Goal: Task Accomplishment & Management: Complete application form

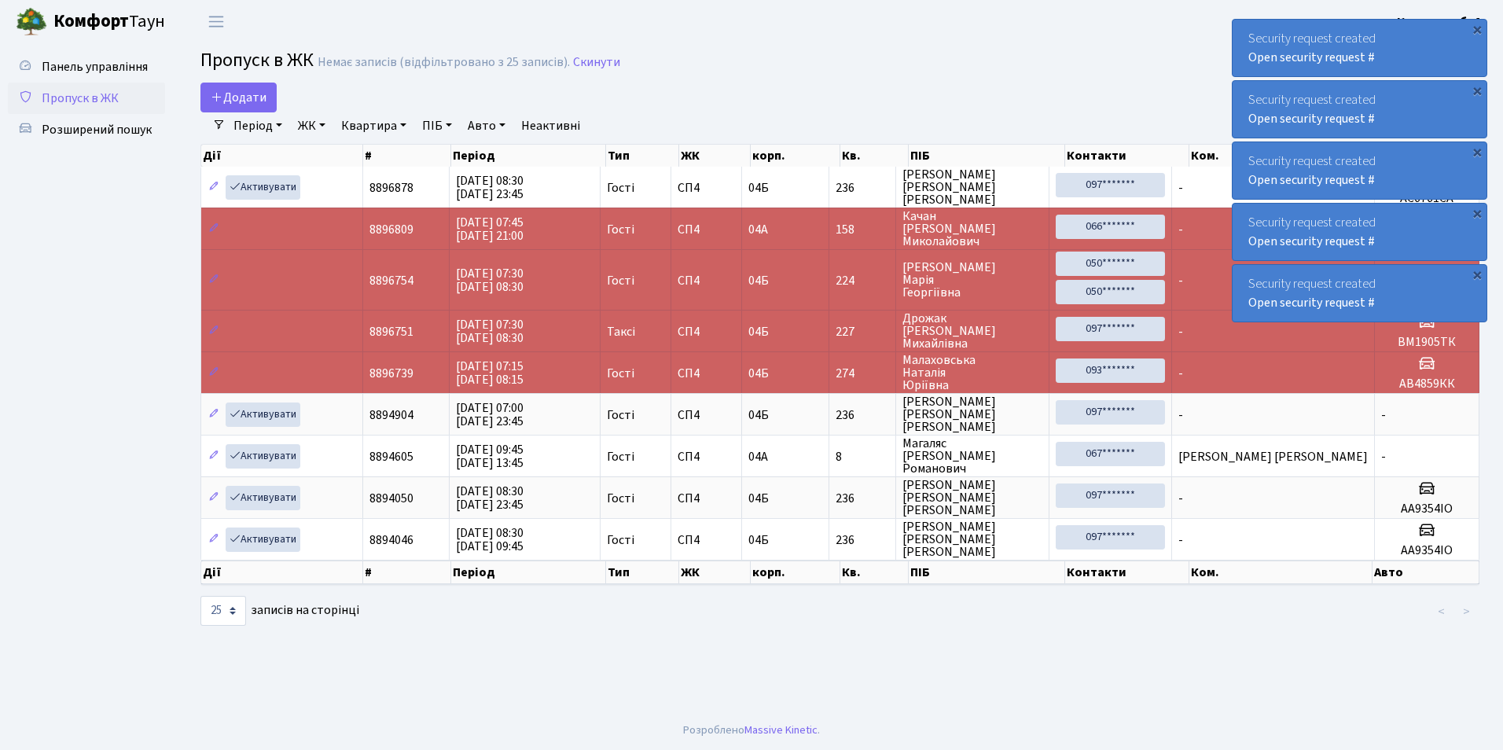
select select "25"
click at [219, 100] on icon at bounding box center [217, 96] width 13 height 13
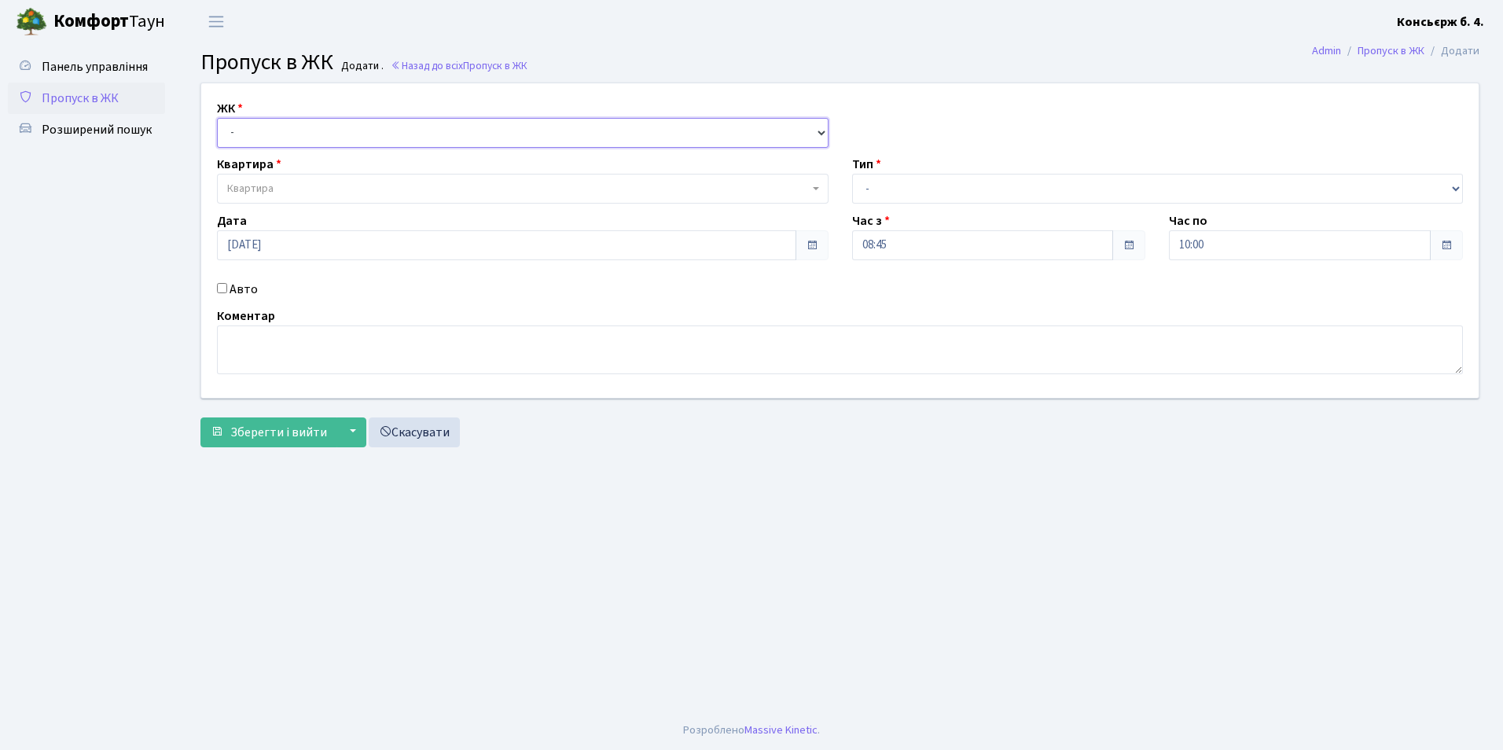
click at [270, 145] on select "- [STREET_ADDRESS]" at bounding box center [523, 133] width 612 height 30
select select "325"
click at [217, 118] on select "- [STREET_ADDRESS]" at bounding box center [523, 133] width 612 height 30
select select
click at [302, 188] on span "Квартира" at bounding box center [518, 189] width 582 height 16
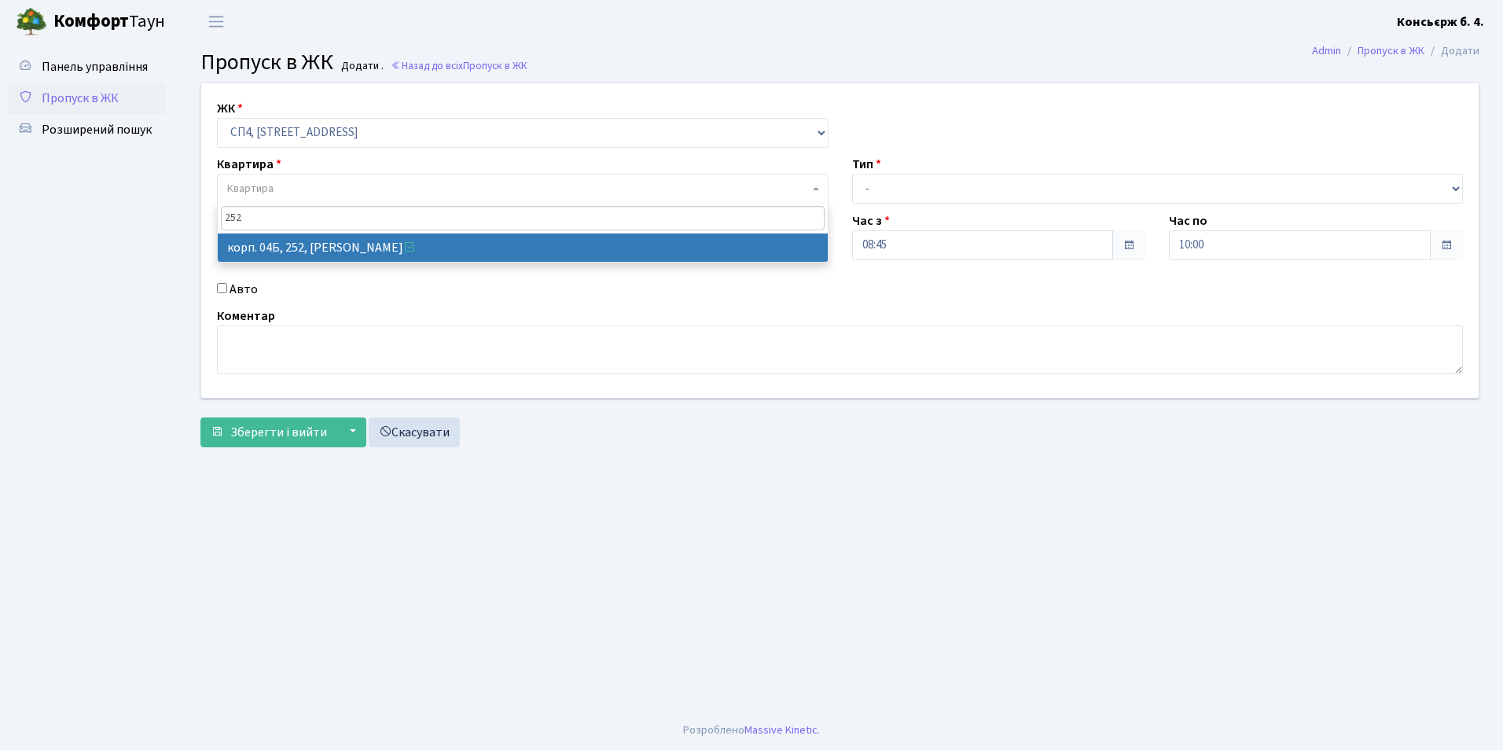
type input "252"
select select "21280"
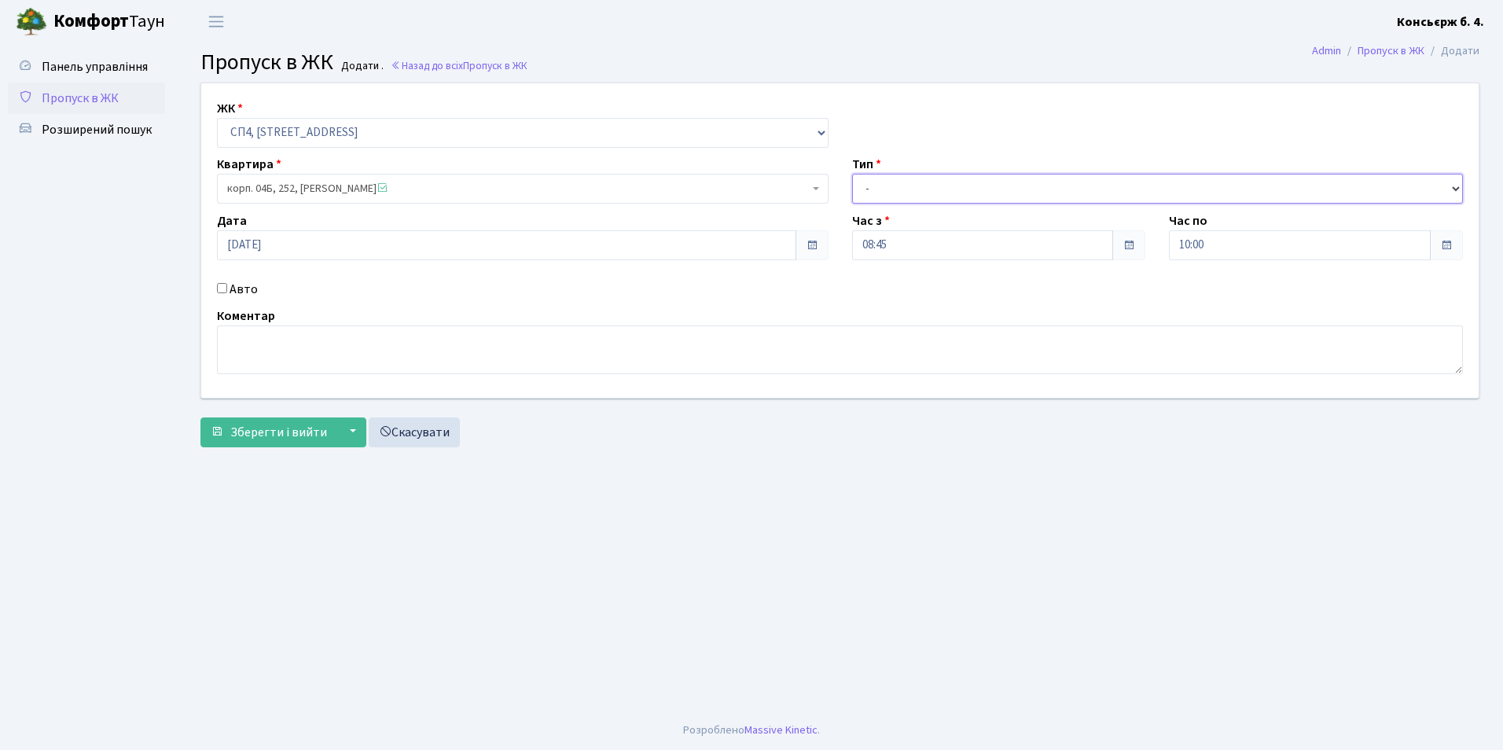
click at [919, 182] on select "- Доставка Таксі Гості Сервіс" at bounding box center [1158, 189] width 612 height 30
select select "1"
click at [852, 174] on select "- Доставка Таксі Гості Сервіс" at bounding box center [1158, 189] width 612 height 30
click at [1253, 241] on input "10:00" at bounding box center [1300, 245] width 262 height 30
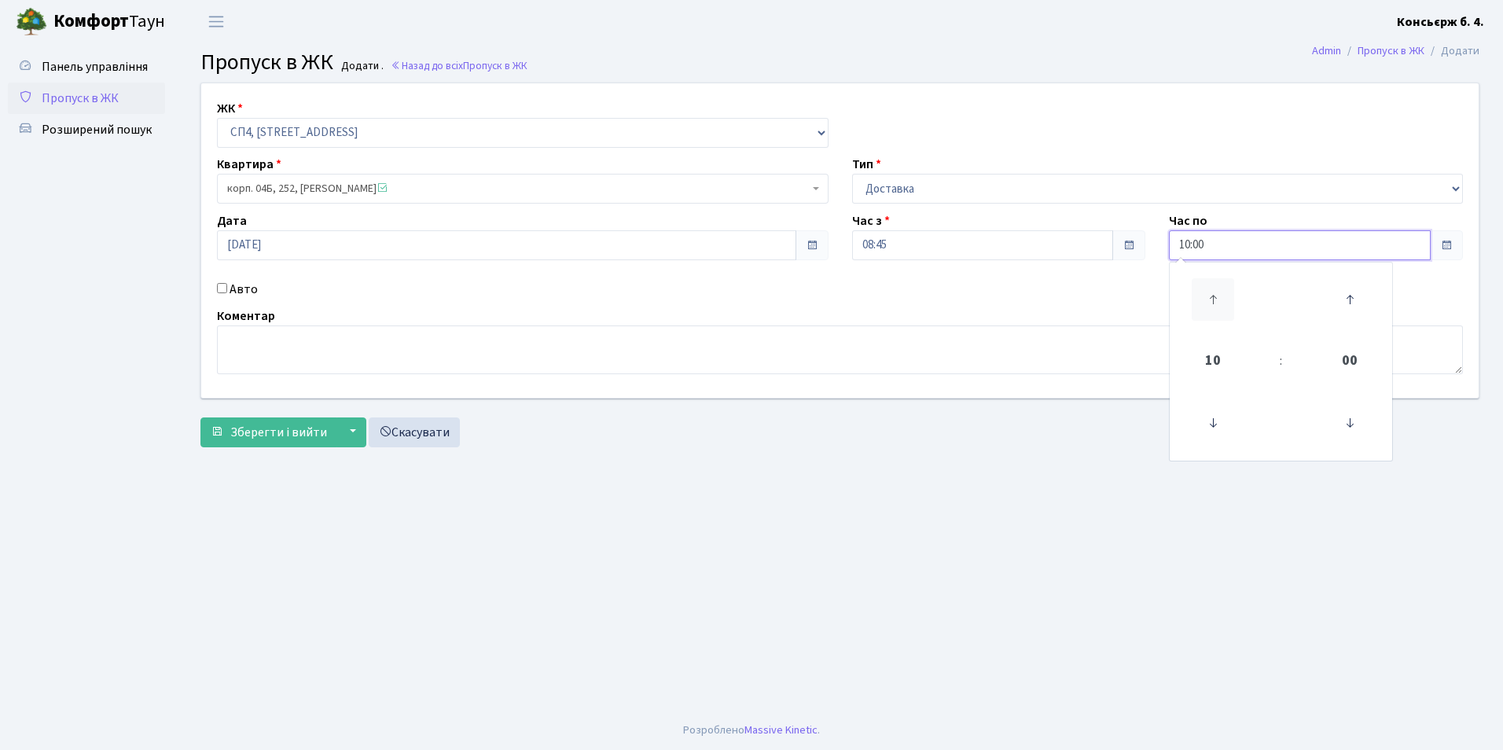
click at [1217, 297] on icon at bounding box center [1213, 299] width 42 height 42
type input "13:00"
click at [225, 287] on input "Авто" at bounding box center [222, 288] width 10 height 10
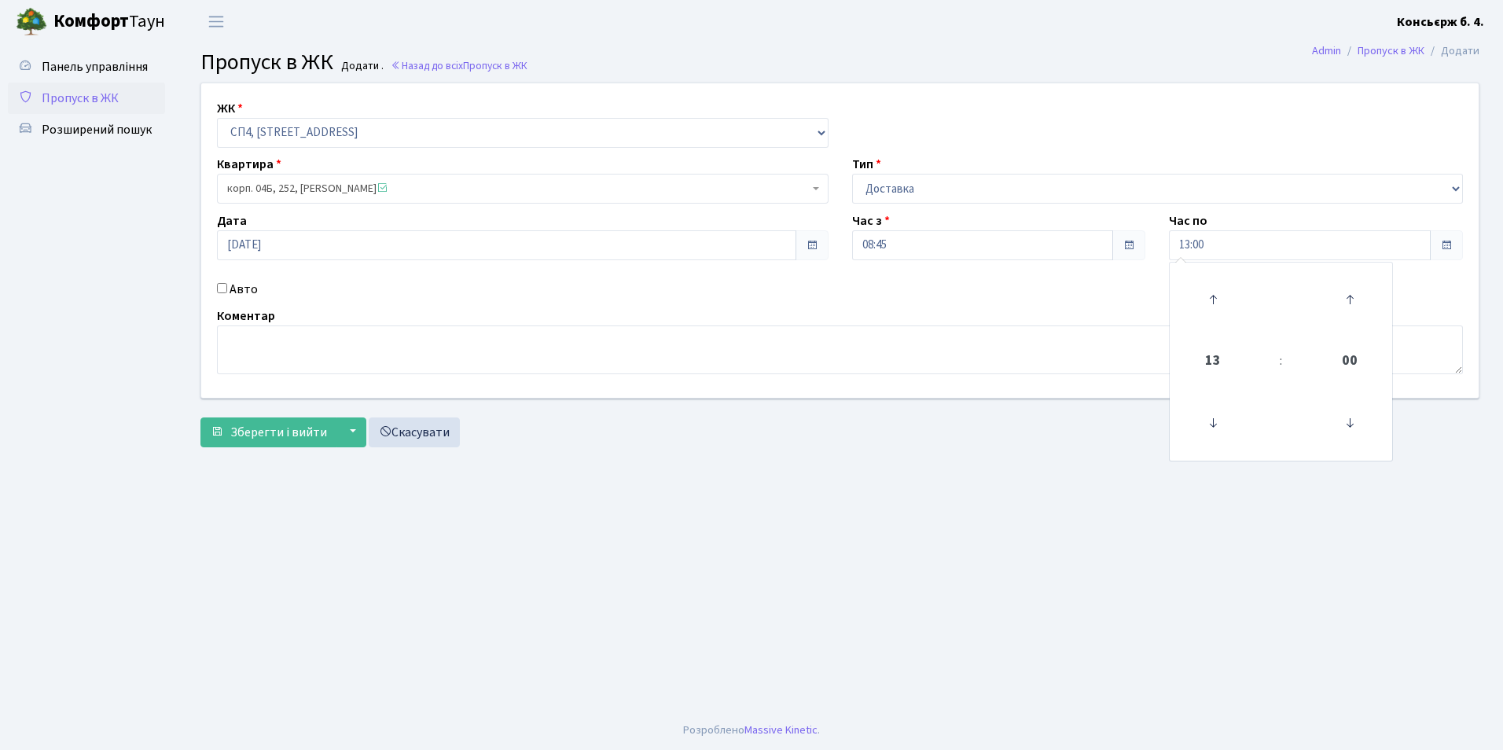
checkbox input "true"
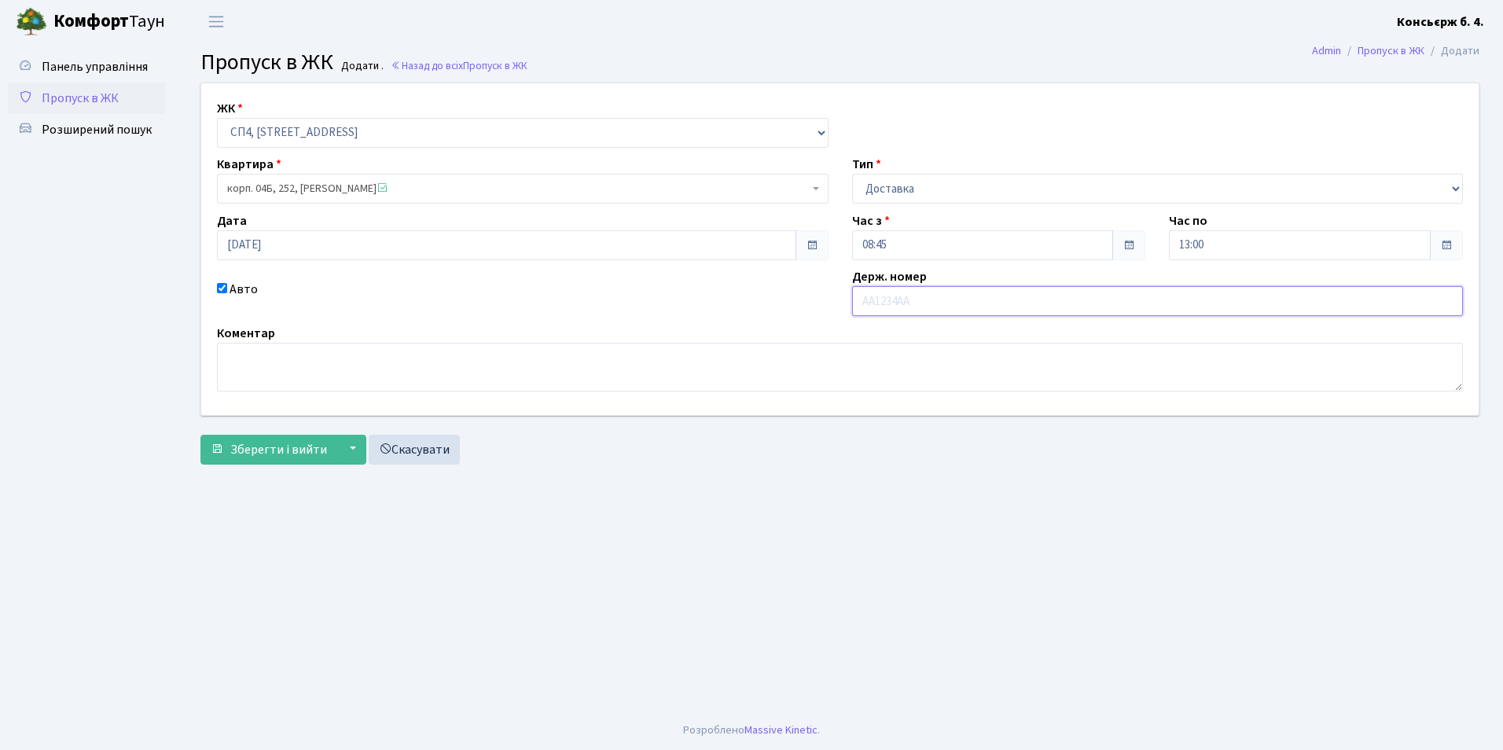
click at [909, 295] on input "text" at bounding box center [1158, 301] width 612 height 30
type input "АА9947НЕ"
click at [265, 462] on button "Зберегти і вийти" at bounding box center [268, 450] width 137 height 30
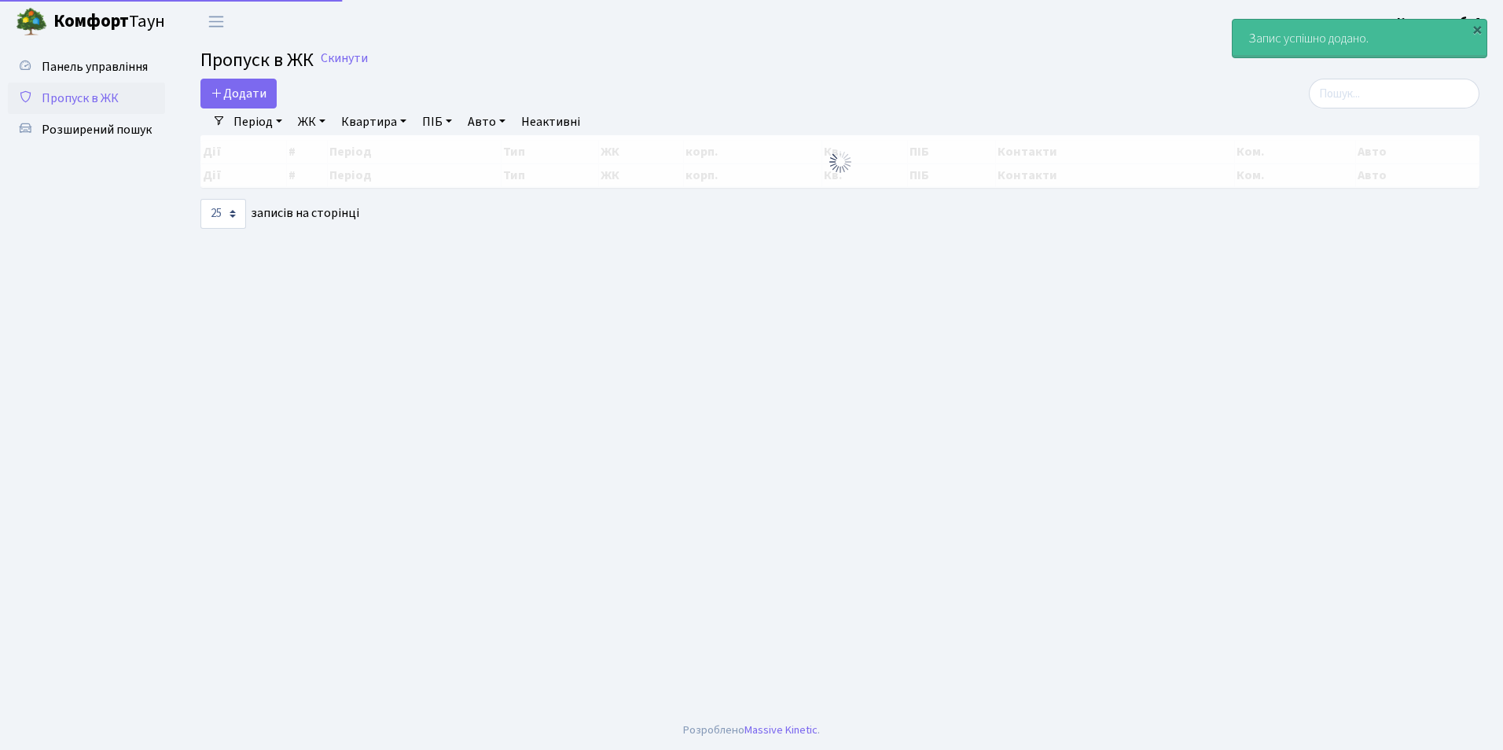
select select "25"
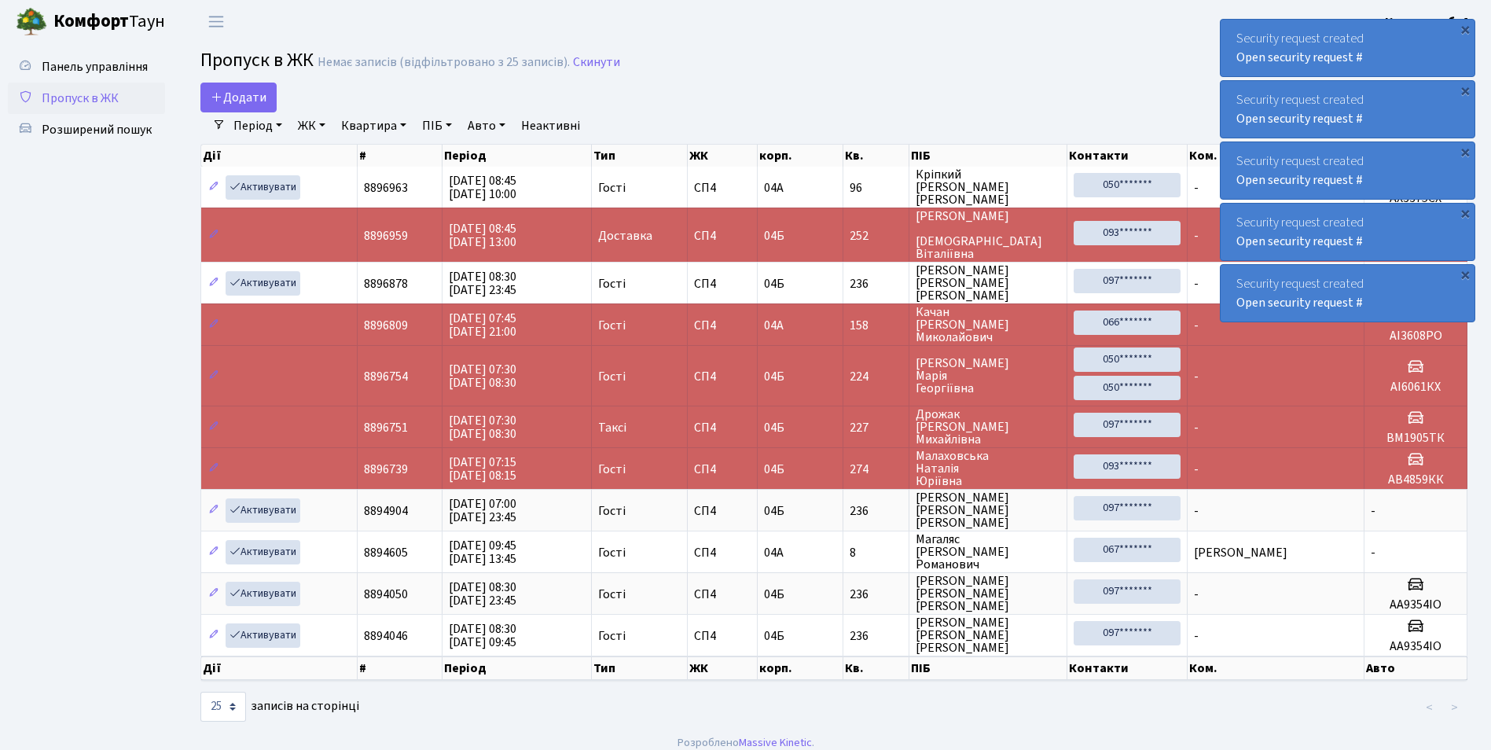
click at [1472, 282] on div "Security request created Open security request #" at bounding box center [1348, 293] width 254 height 57
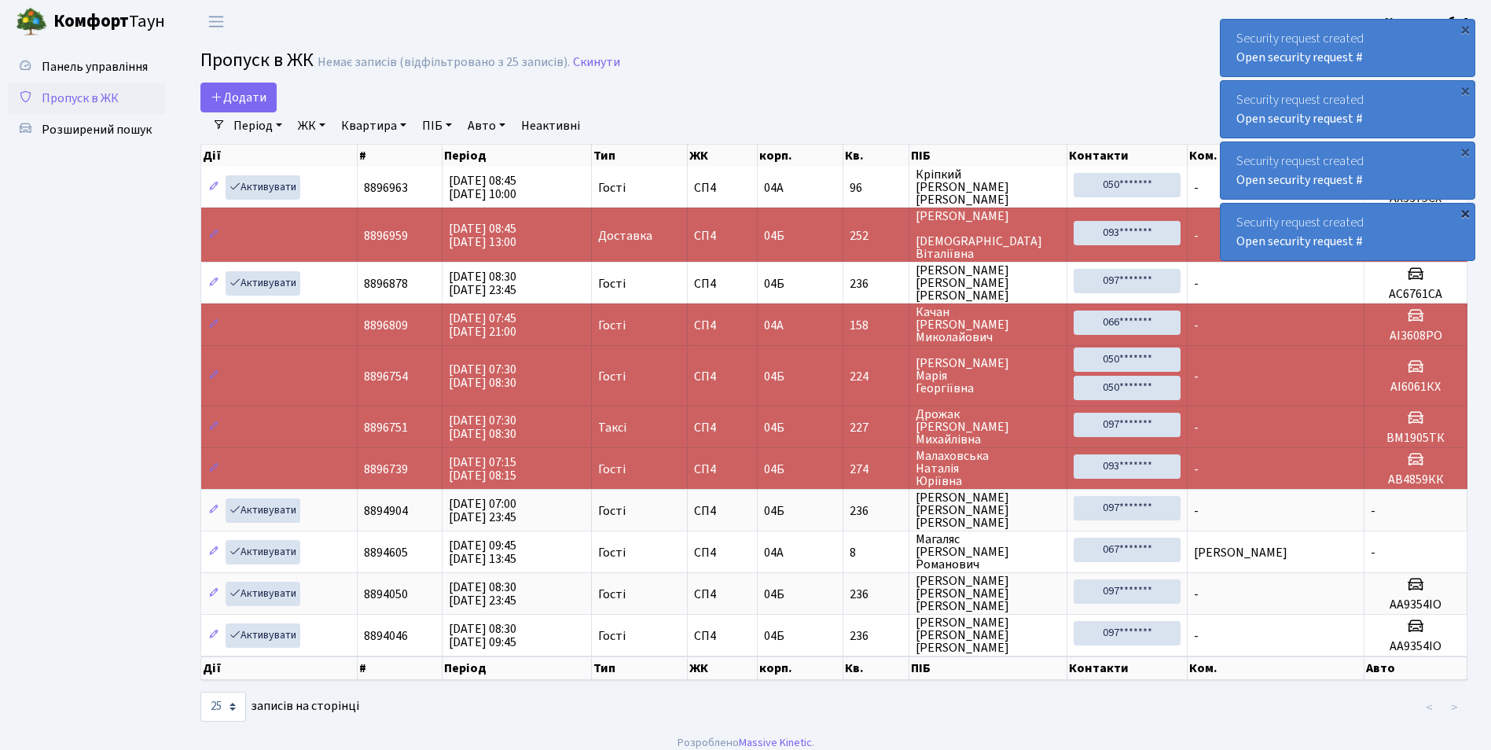
click at [1462, 221] on div "×" at bounding box center [1465, 213] width 16 height 16
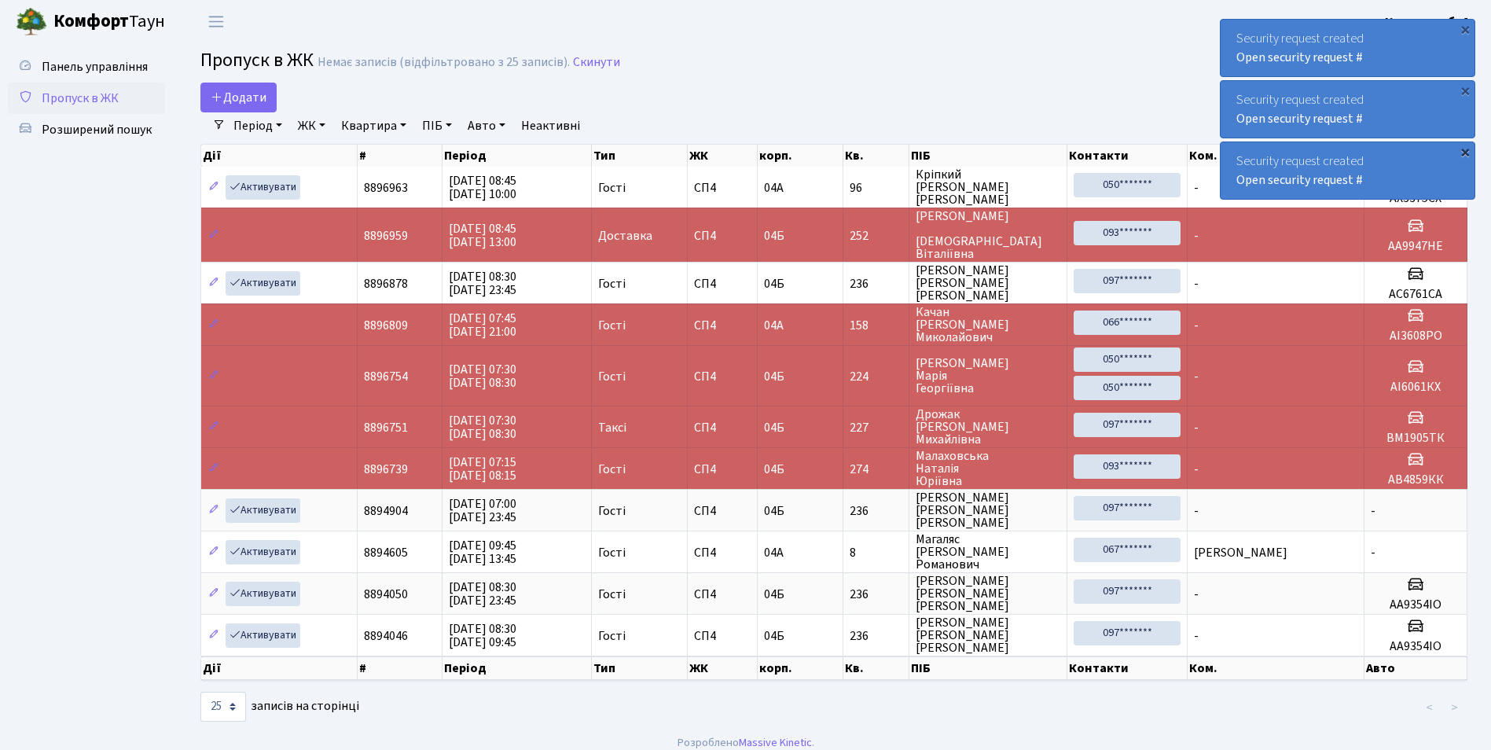
click at [1461, 158] on div "×" at bounding box center [1465, 152] width 16 height 16
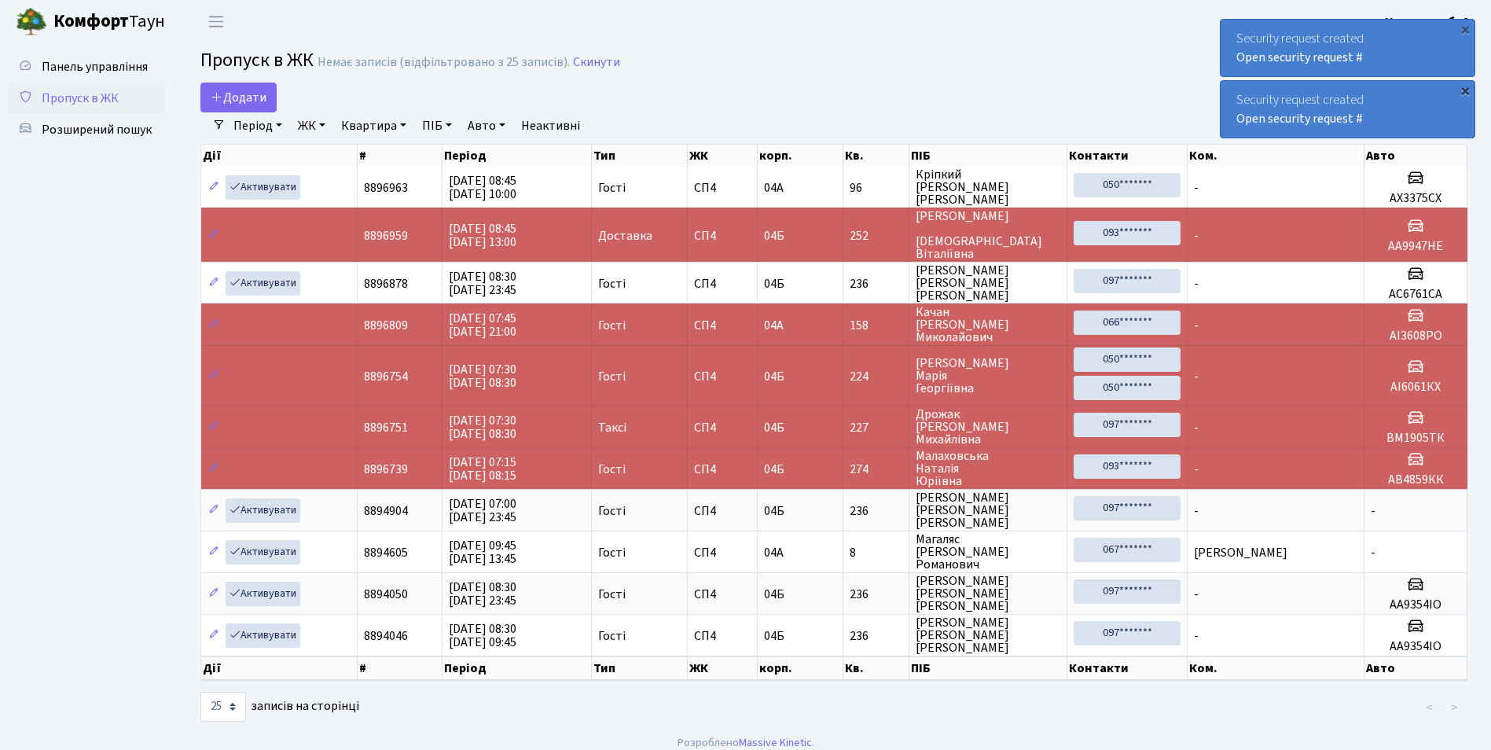
click at [1463, 90] on div "×" at bounding box center [1465, 91] width 16 height 16
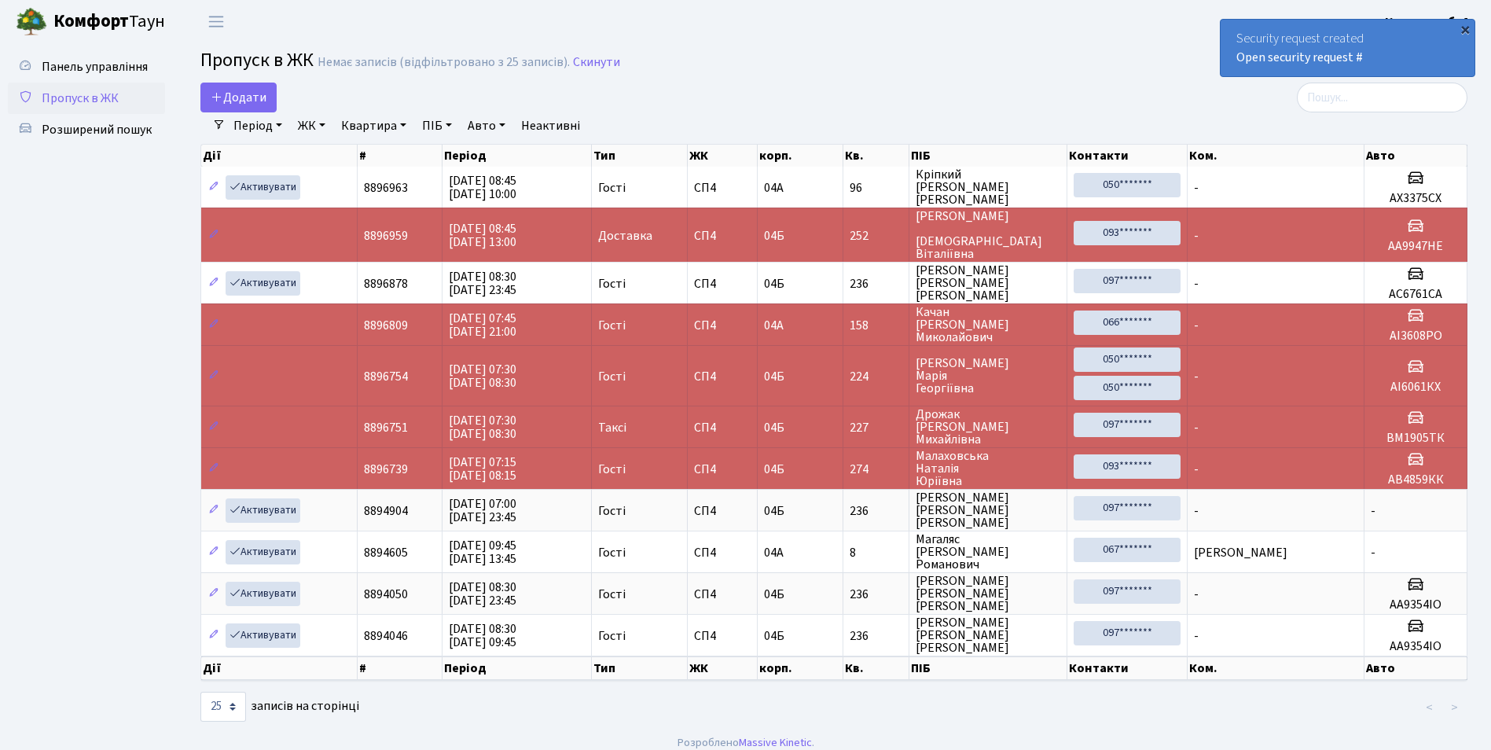
click at [1466, 37] on div "×" at bounding box center [1465, 29] width 16 height 16
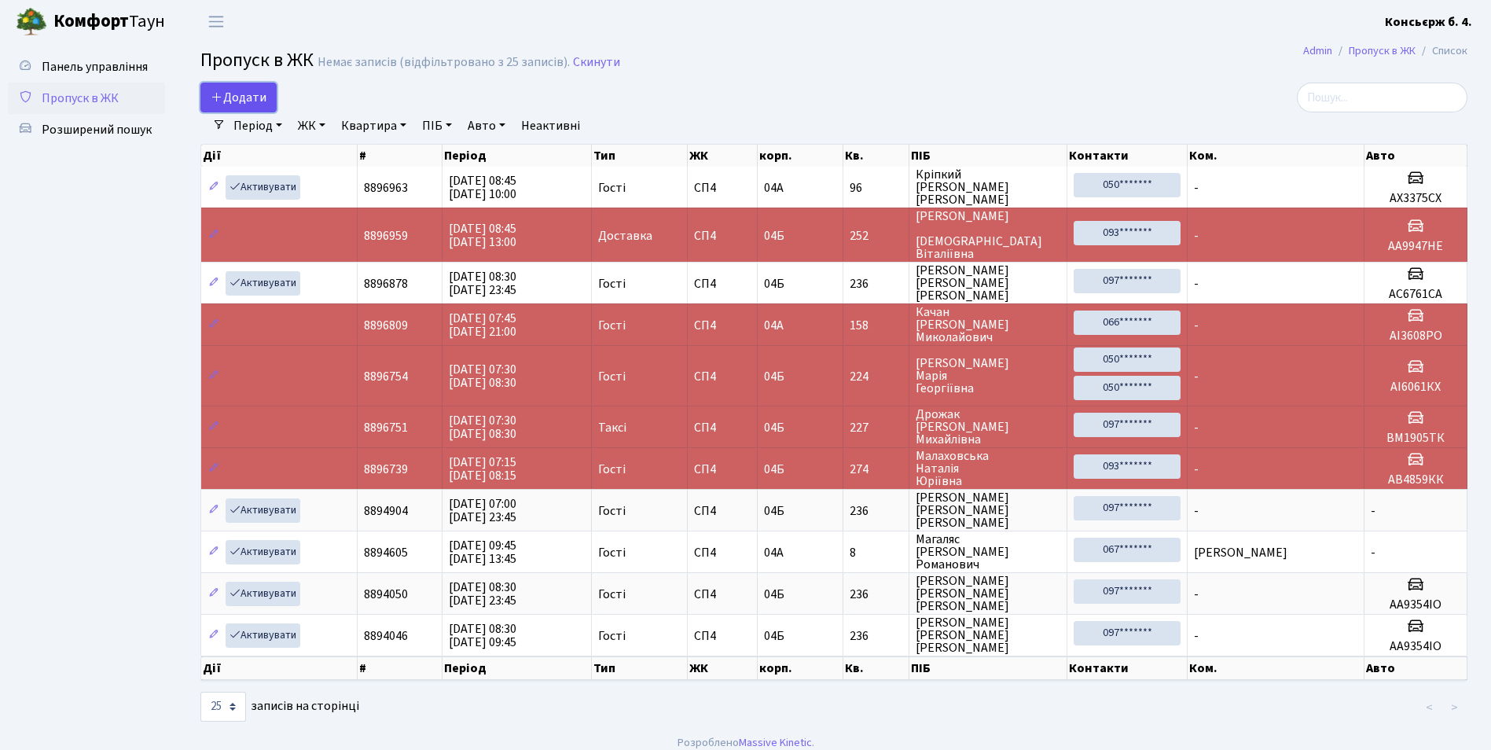
click at [239, 97] on span "Додати" at bounding box center [239, 97] width 56 height 17
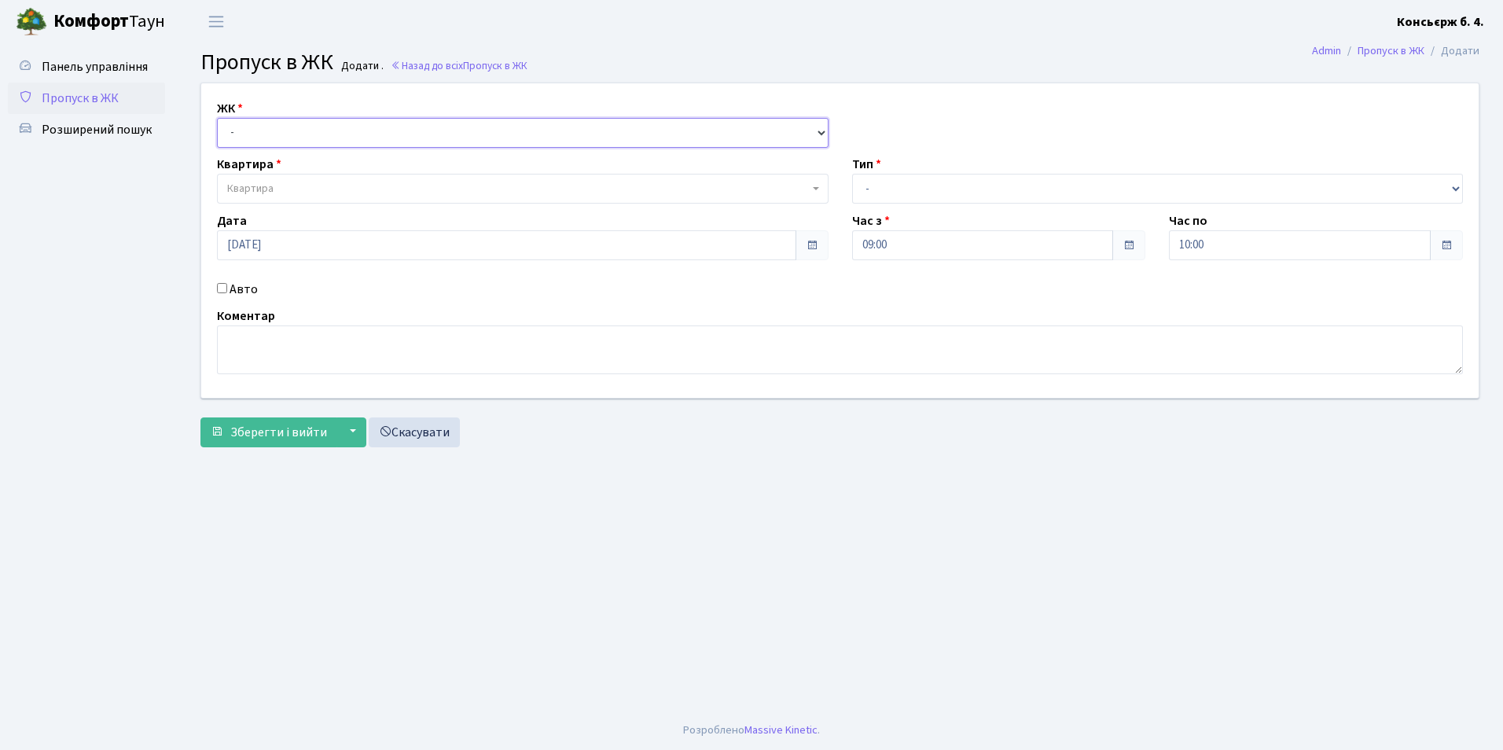
click at [325, 128] on select "- [STREET_ADDRESS]" at bounding box center [523, 133] width 612 height 30
select select "325"
click at [217, 118] on select "- [STREET_ADDRESS]" at bounding box center [523, 133] width 612 height 30
select select
click at [357, 189] on span "Квартира" at bounding box center [518, 189] width 582 height 16
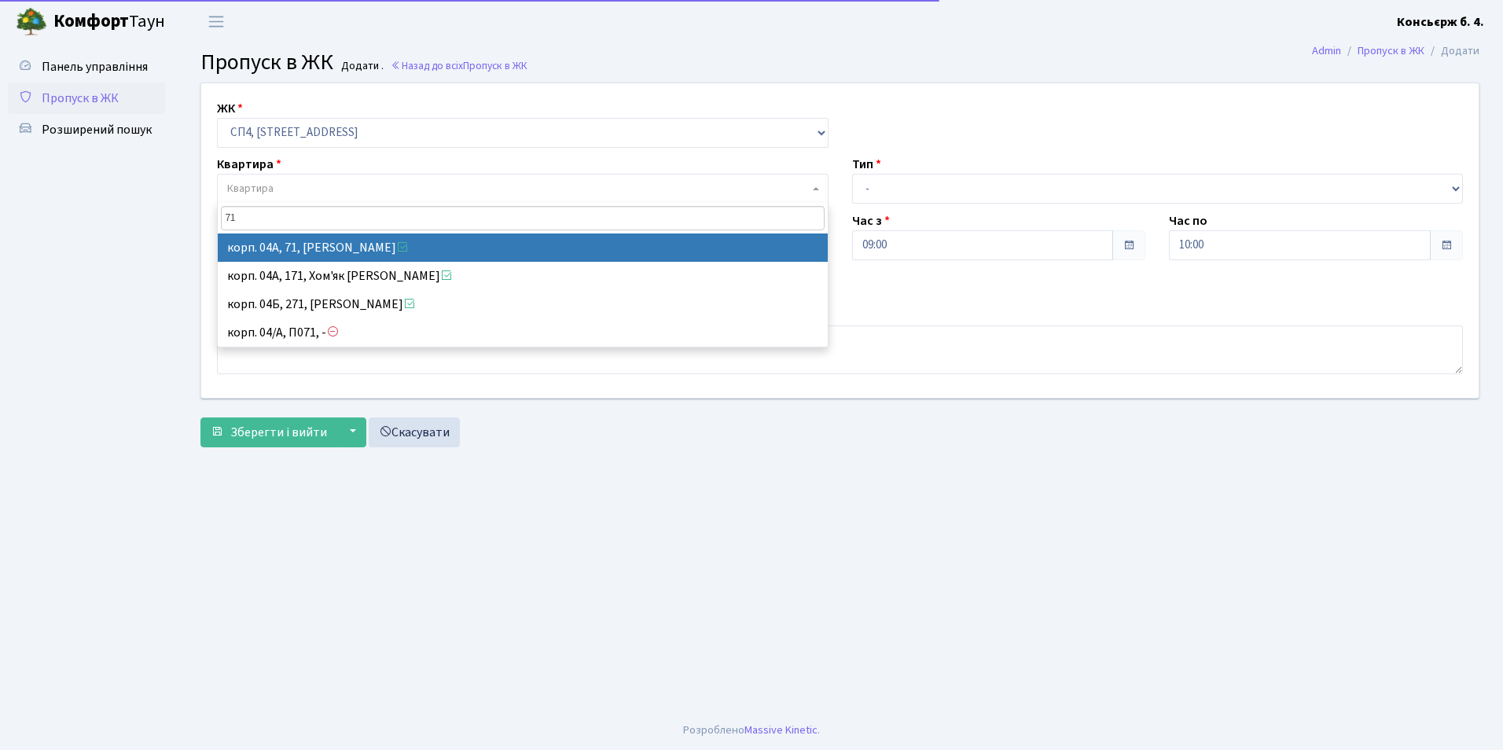
type input "7"
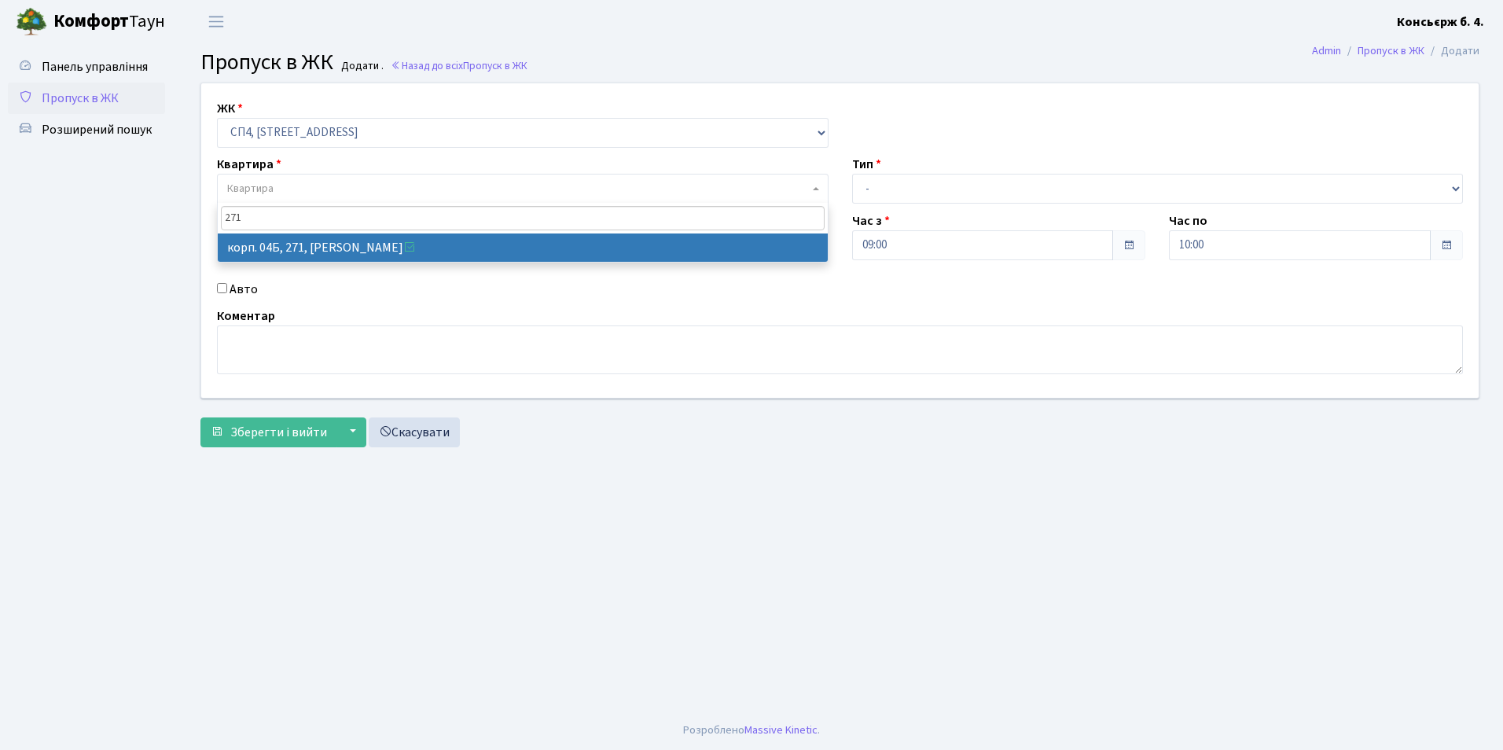
type input "271"
drag, startPoint x: 560, startPoint y: 241, endPoint x: 582, endPoint y: 239, distance: 22.1
select select "21299"
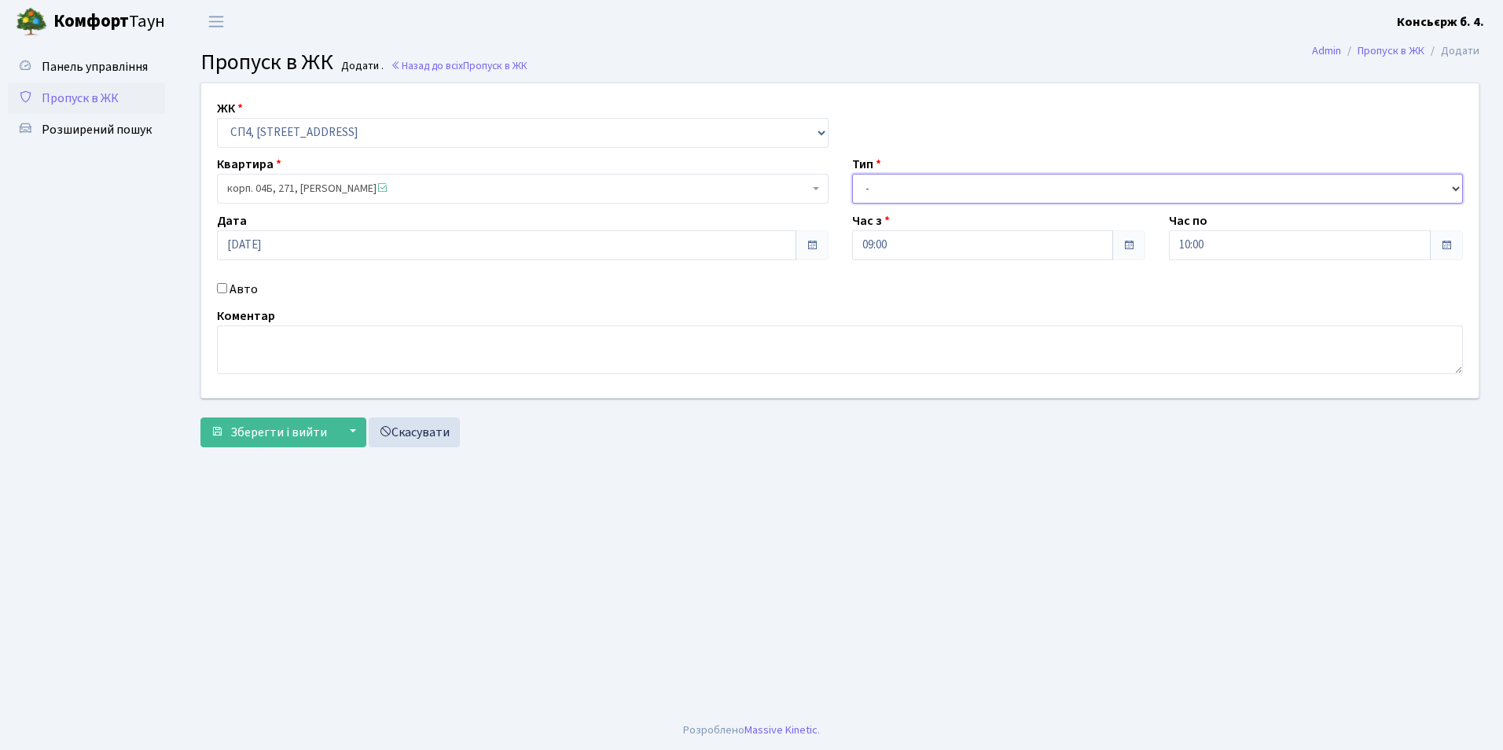
click at [965, 177] on select "- Доставка Таксі Гості Сервіс" at bounding box center [1158, 189] width 612 height 30
select select "1"
click at [852, 174] on select "- Доставка Таксі Гості Сервіс" at bounding box center [1158, 189] width 612 height 30
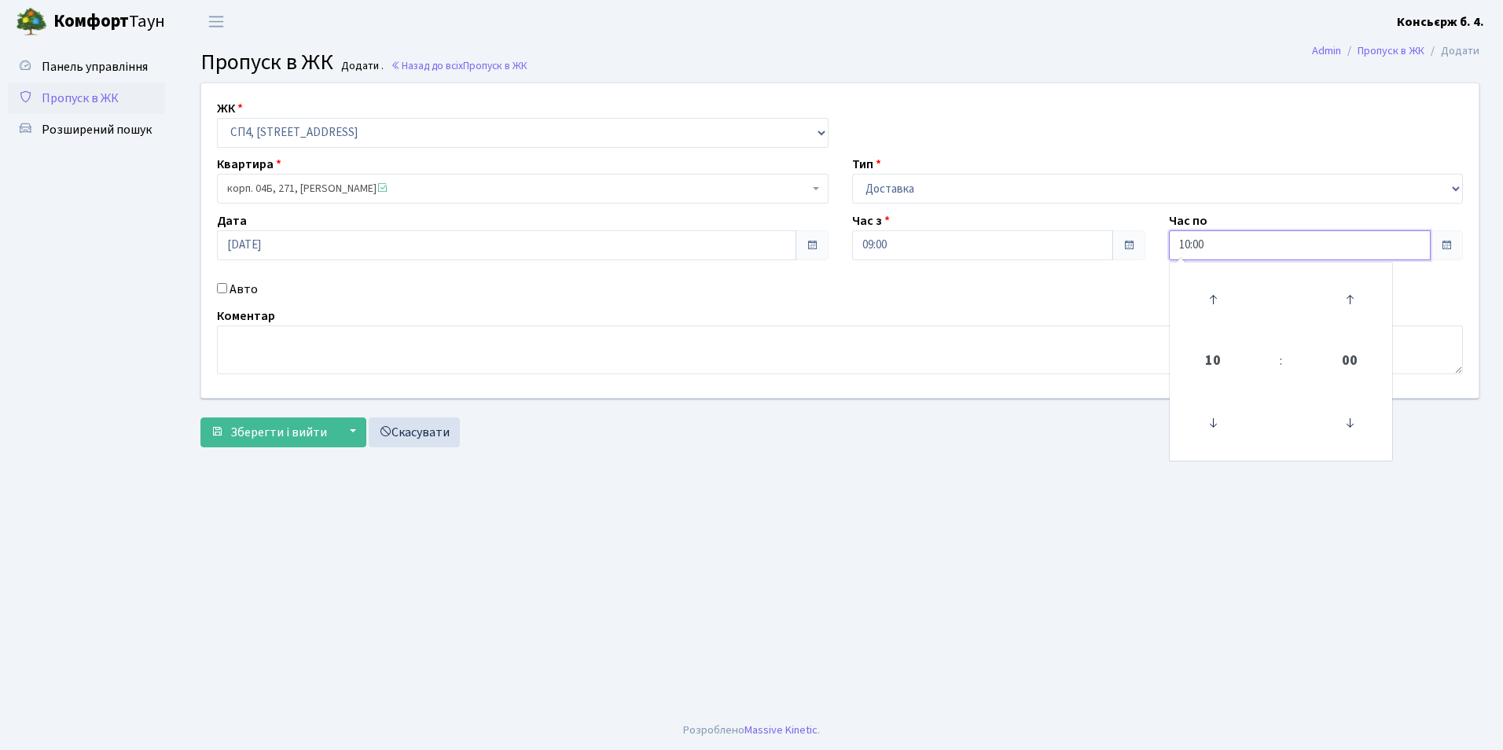
click at [1282, 240] on input "10:00" at bounding box center [1300, 245] width 262 height 30
click at [1216, 308] on icon at bounding box center [1213, 299] width 42 height 42
type input "13:00"
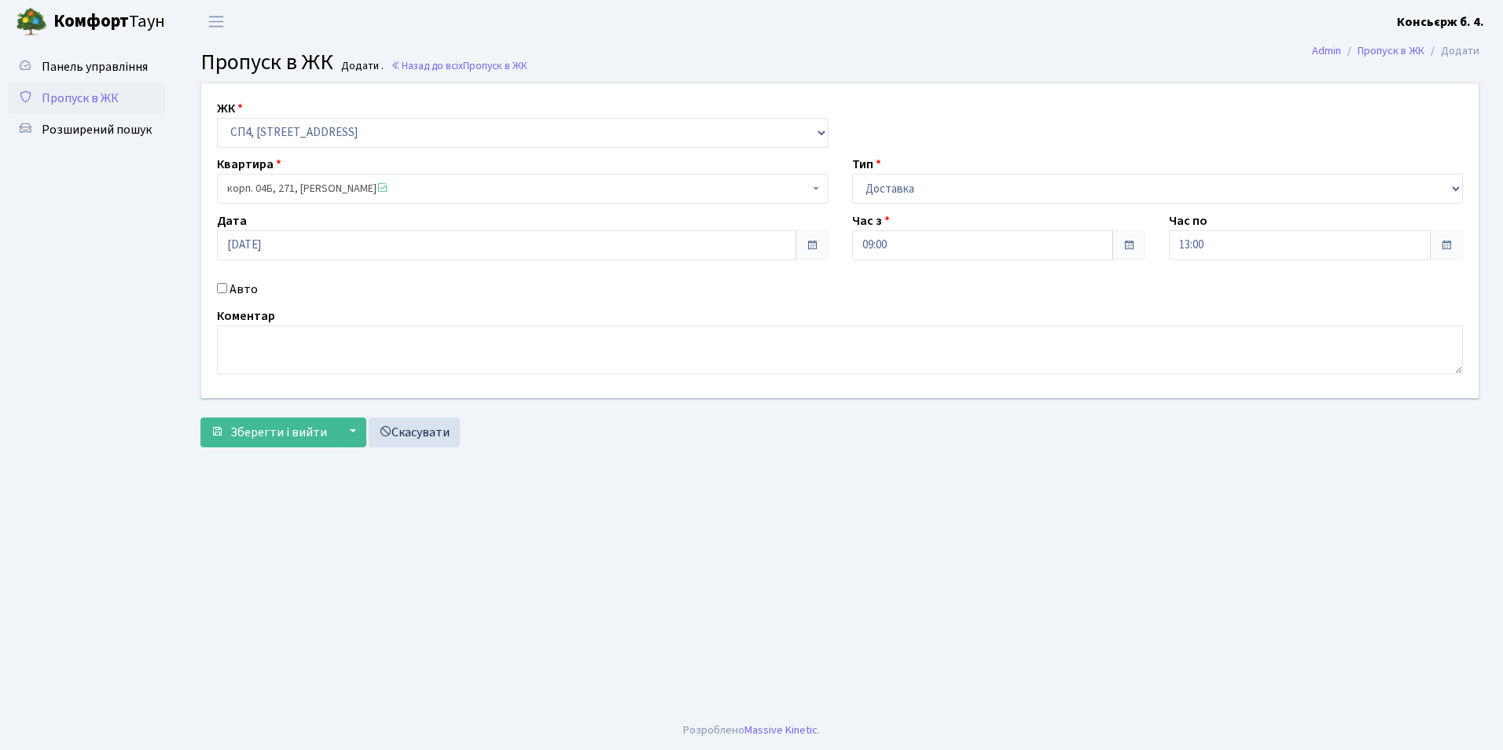
click at [224, 292] on input "Авто" at bounding box center [222, 288] width 10 height 10
checkbox input "true"
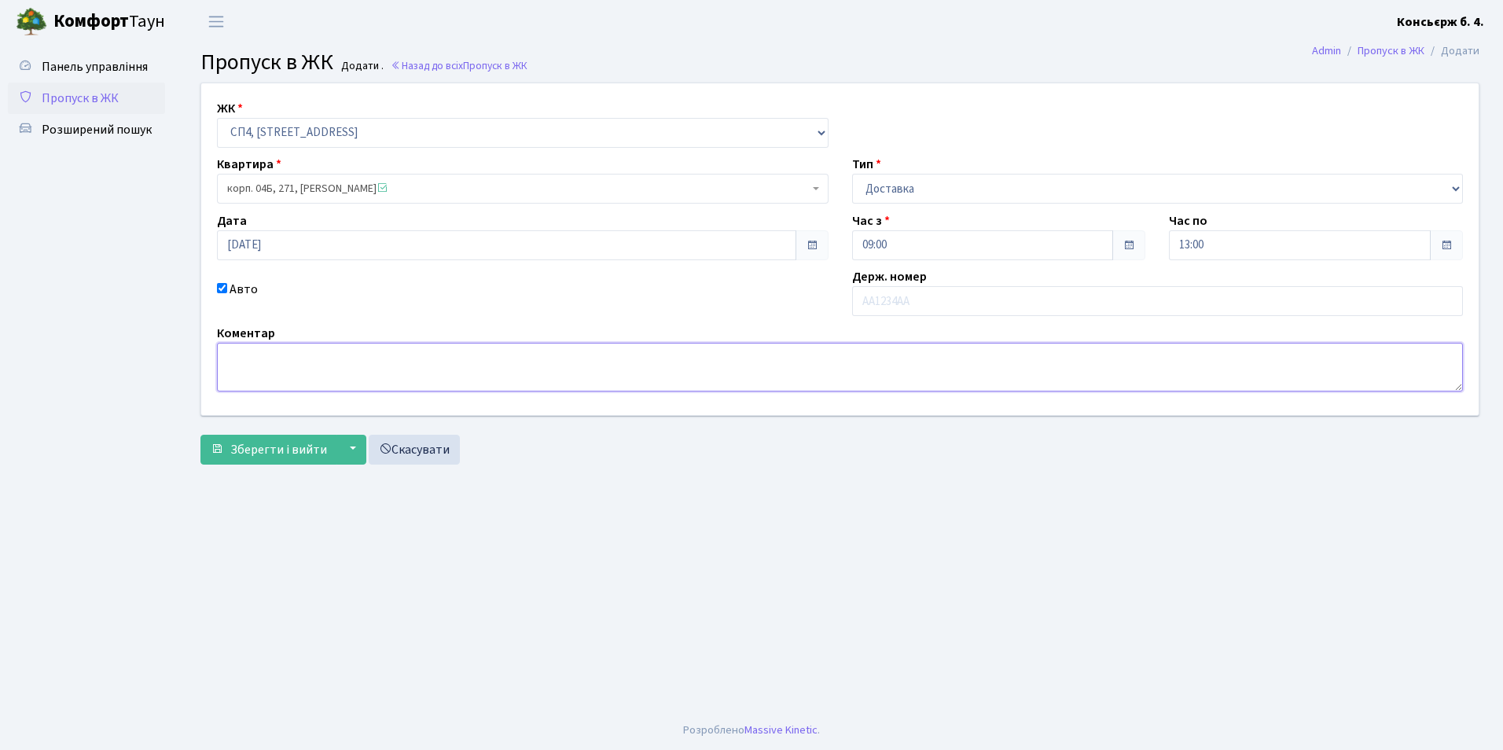
click at [399, 373] on textarea at bounding box center [840, 367] width 1246 height 49
type textarea "К"
click at [923, 311] on input "text" at bounding box center [1158, 301] width 612 height 30
type input "КА6720ВІ"
click at [269, 441] on span "Зберегти і вийти" at bounding box center [278, 449] width 97 height 17
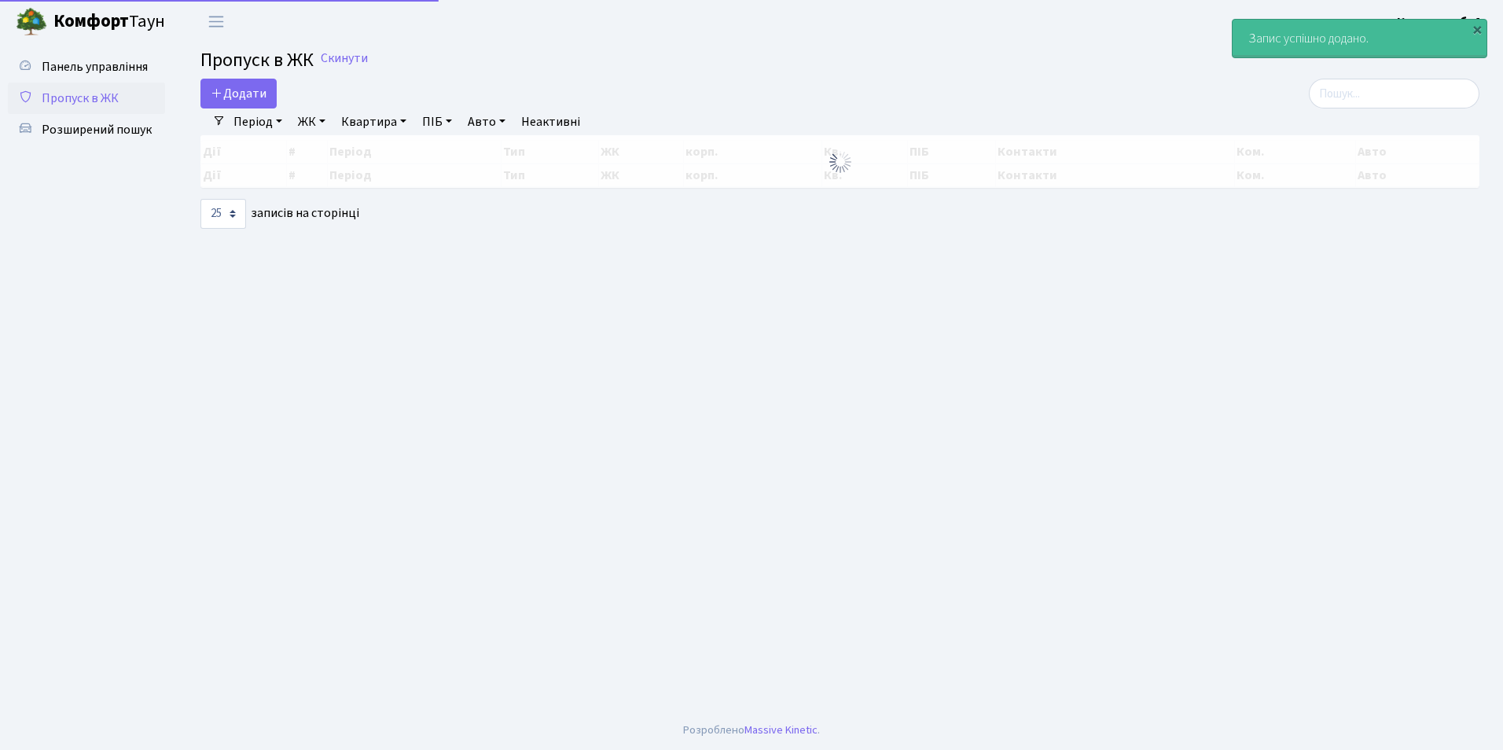
select select "25"
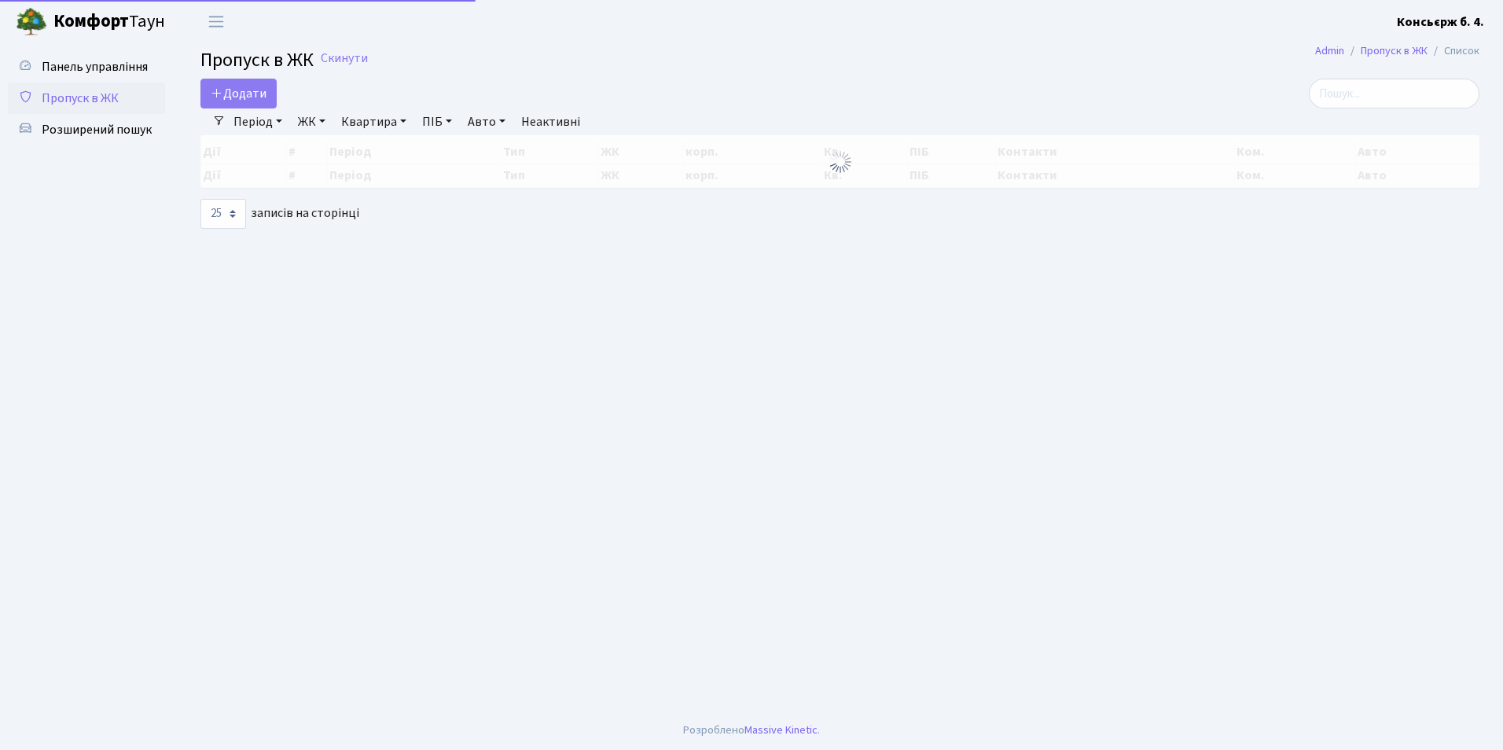
select select "25"
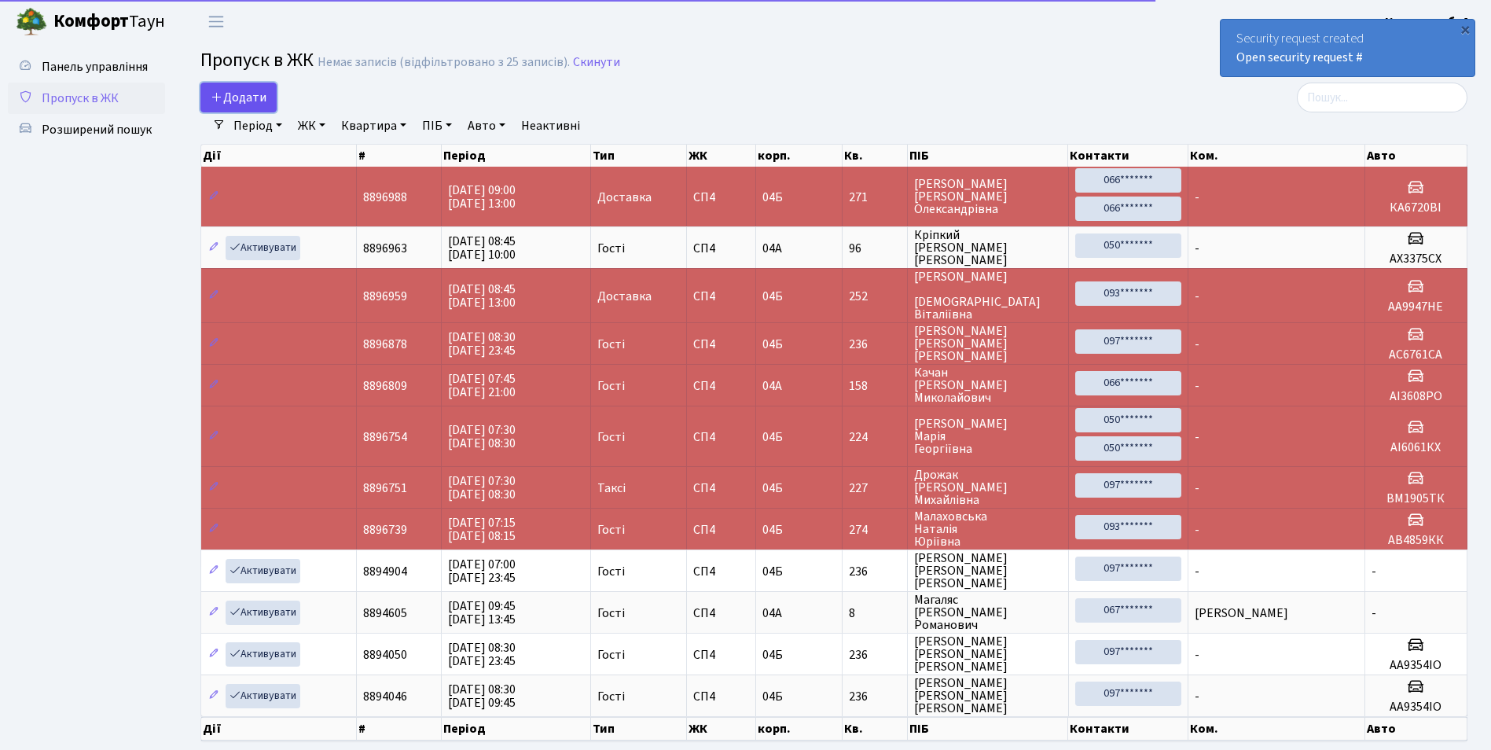
click at [232, 97] on span "Додати" at bounding box center [239, 97] width 56 height 17
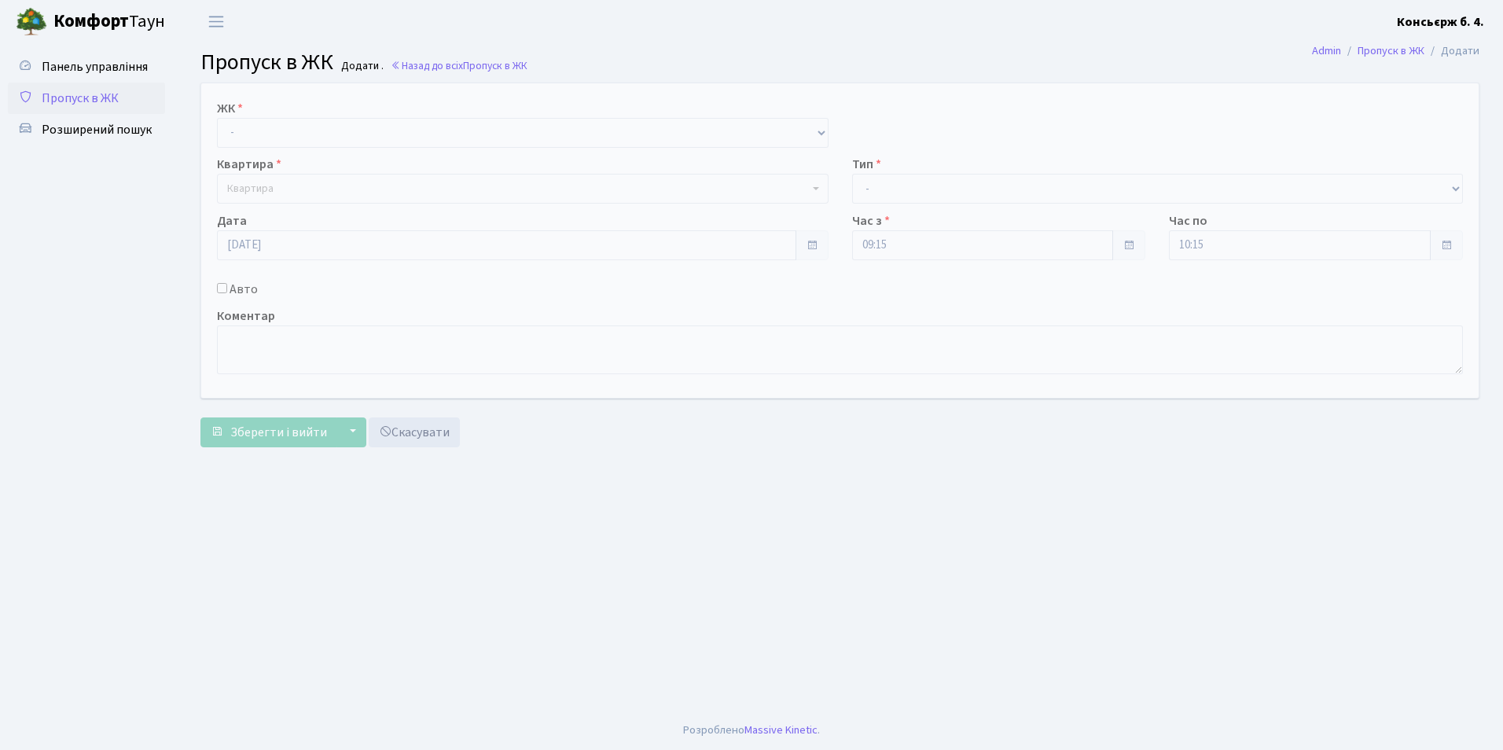
click at [252, 191] on span "Квартира" at bounding box center [250, 189] width 46 height 16
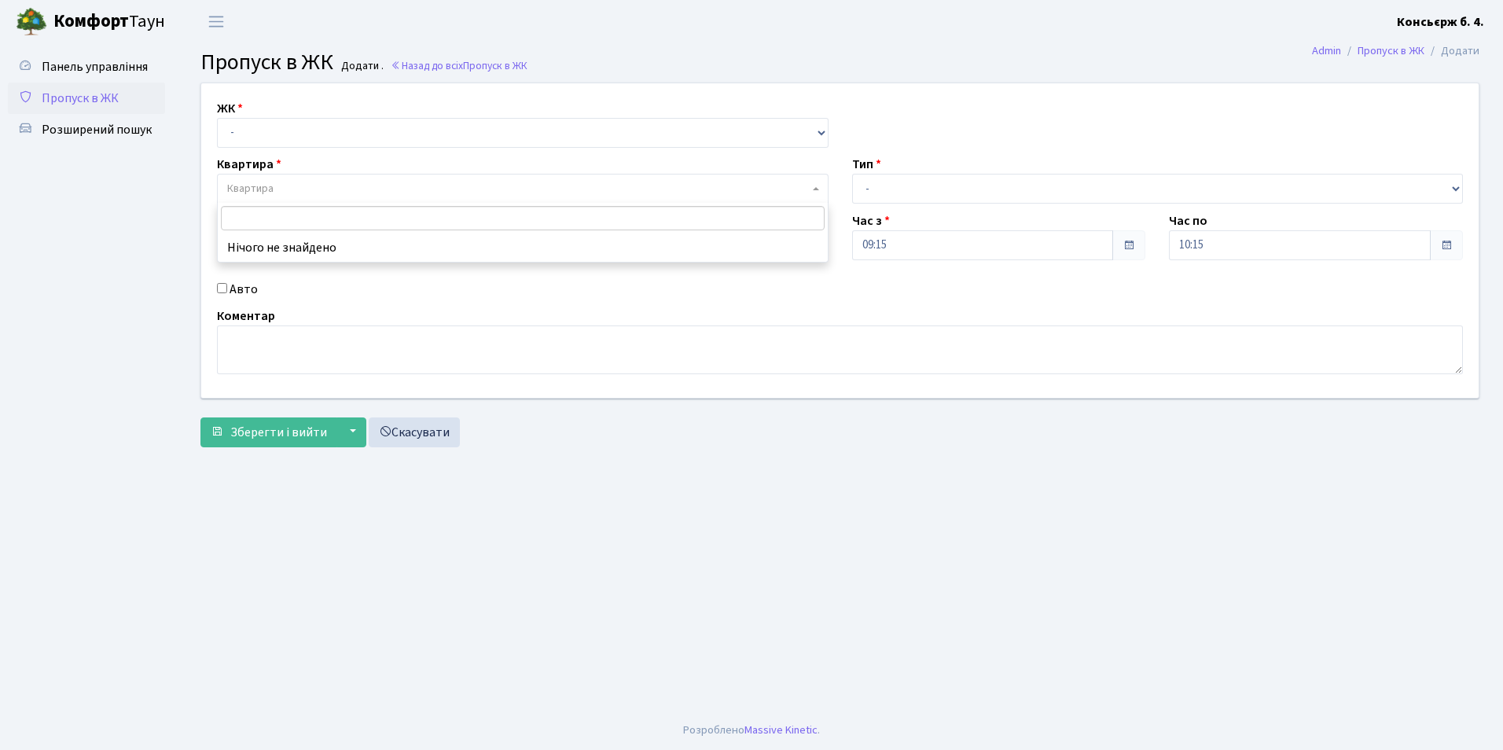
click at [252, 191] on span "Квартира" at bounding box center [250, 189] width 46 height 16
click at [266, 189] on span "Квартира" at bounding box center [250, 189] width 46 height 16
click at [254, 127] on select "- СП4, Столичне шосе, 5" at bounding box center [523, 133] width 612 height 30
select select "325"
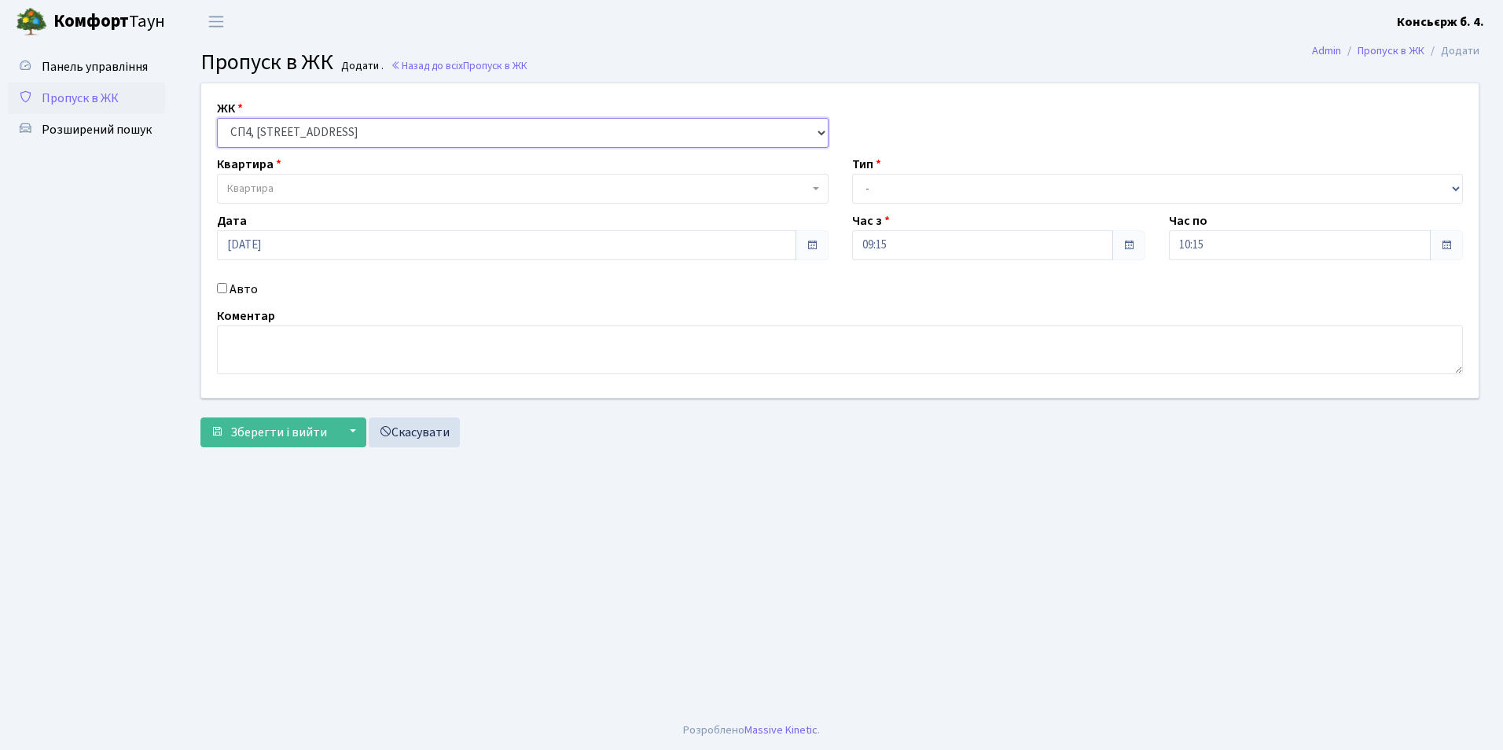
click at [217, 118] on select "- СП4, Столичне шосе, 5" at bounding box center [523, 133] width 612 height 30
select select
click at [393, 191] on span "Квартира" at bounding box center [518, 189] width 582 height 16
drag, startPoint x: 400, startPoint y: 189, endPoint x: 341, endPoint y: 191, distance: 59.0
click at [342, 197] on span "Квартира" at bounding box center [518, 189] width 582 height 16
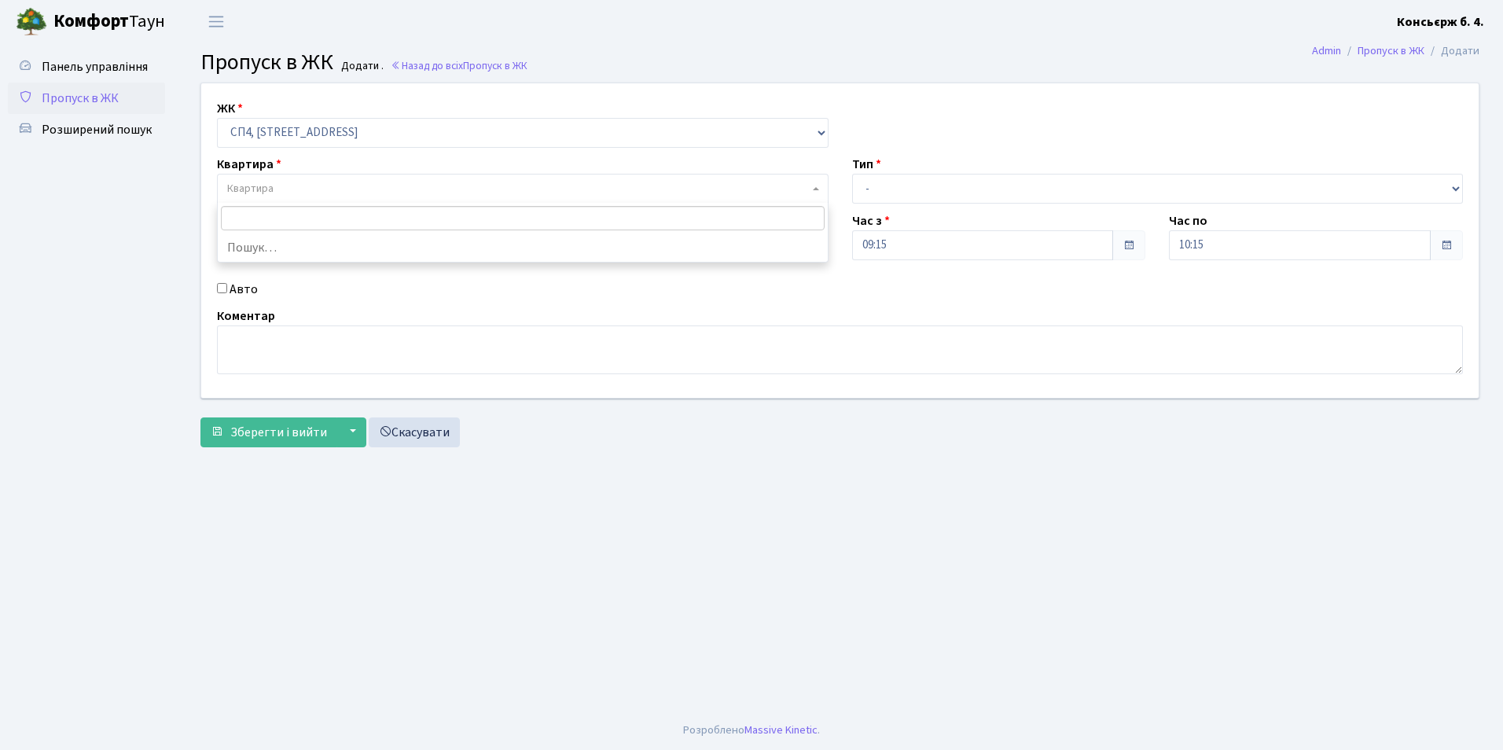
click at [341, 191] on span "Квартира" at bounding box center [518, 189] width 582 height 16
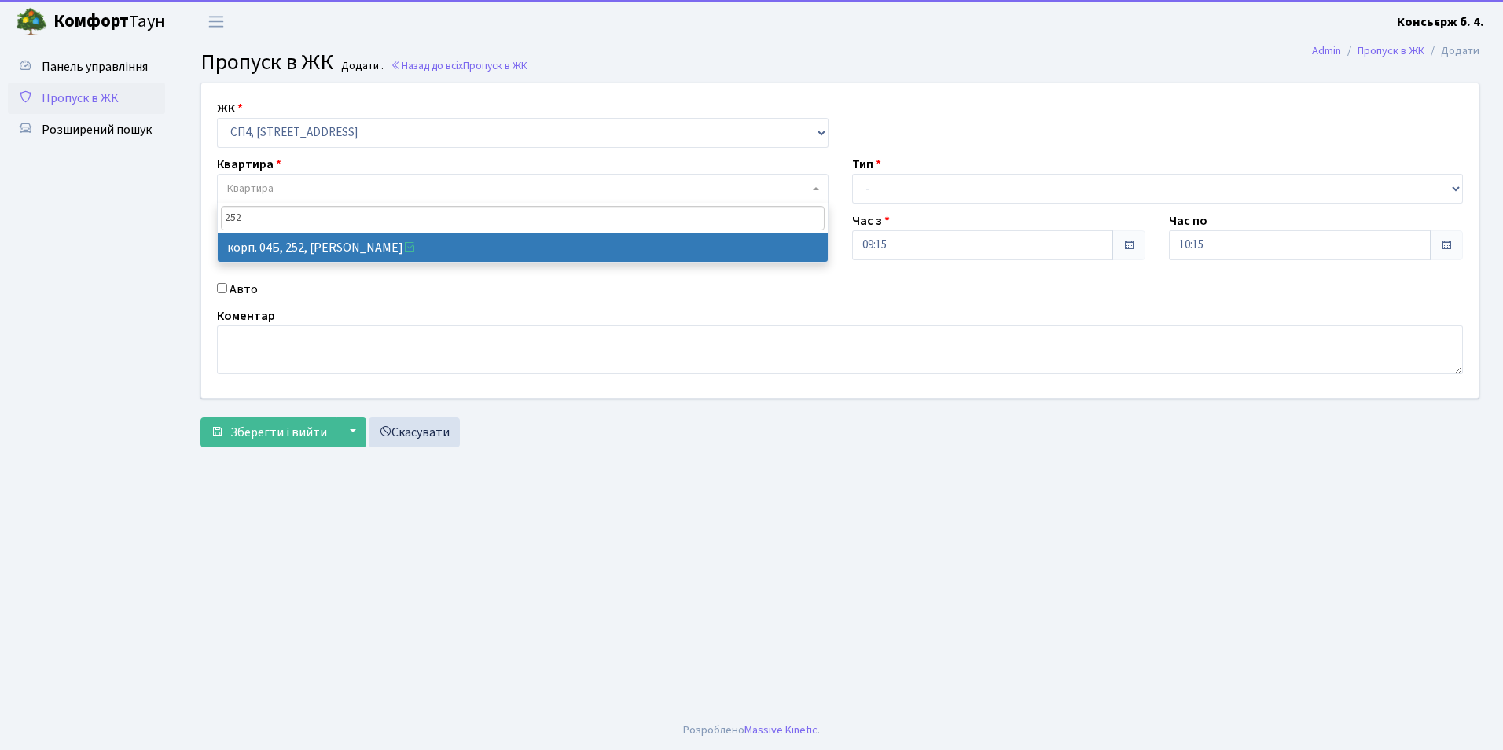
type input "252"
select select "21280"
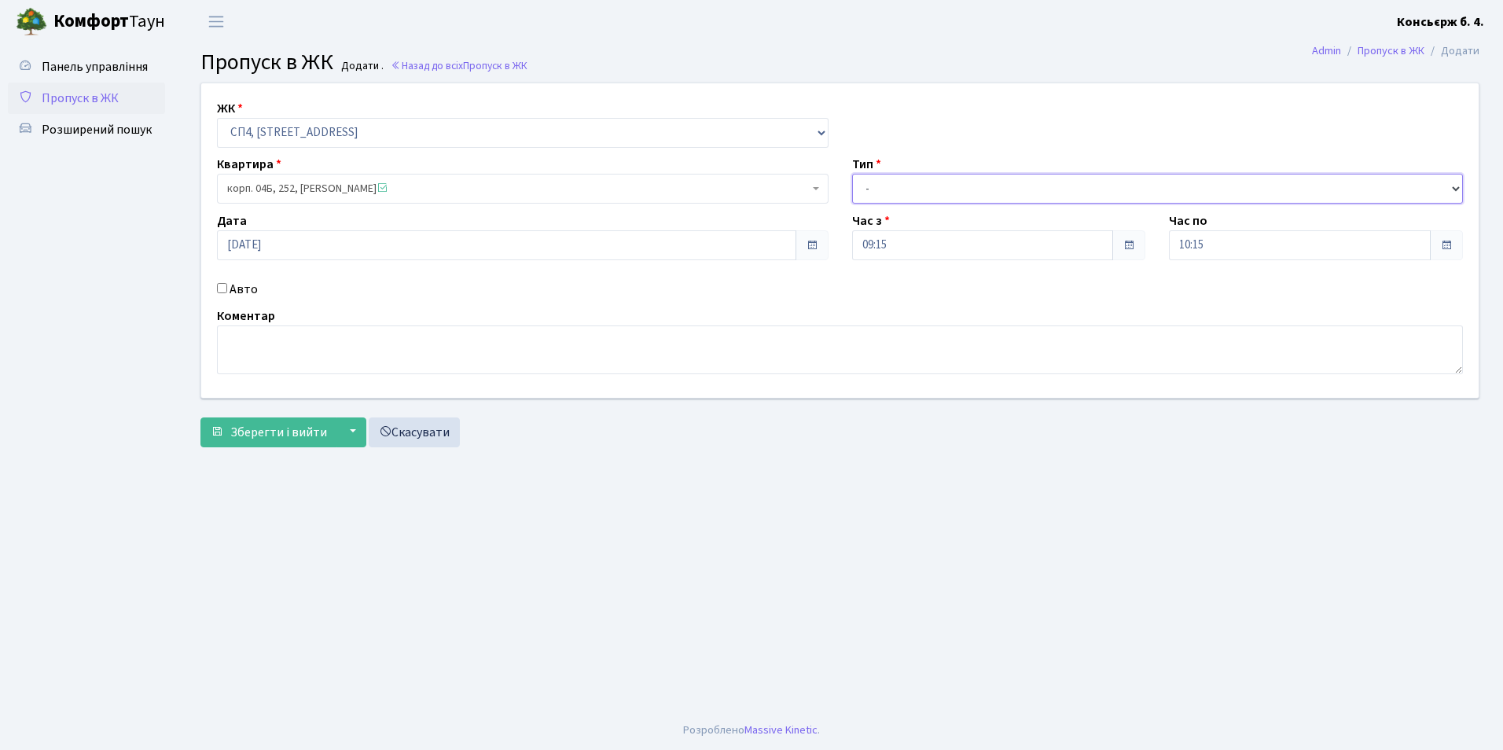
click at [862, 180] on select "- Доставка Таксі Гості Сервіс" at bounding box center [1158, 189] width 612 height 30
select select "18"
click at [852, 174] on select "- Доставка Таксі Гості Сервіс" at bounding box center [1158, 189] width 612 height 30
click at [225, 286] on input "Авто" at bounding box center [222, 288] width 10 height 10
checkbox input "true"
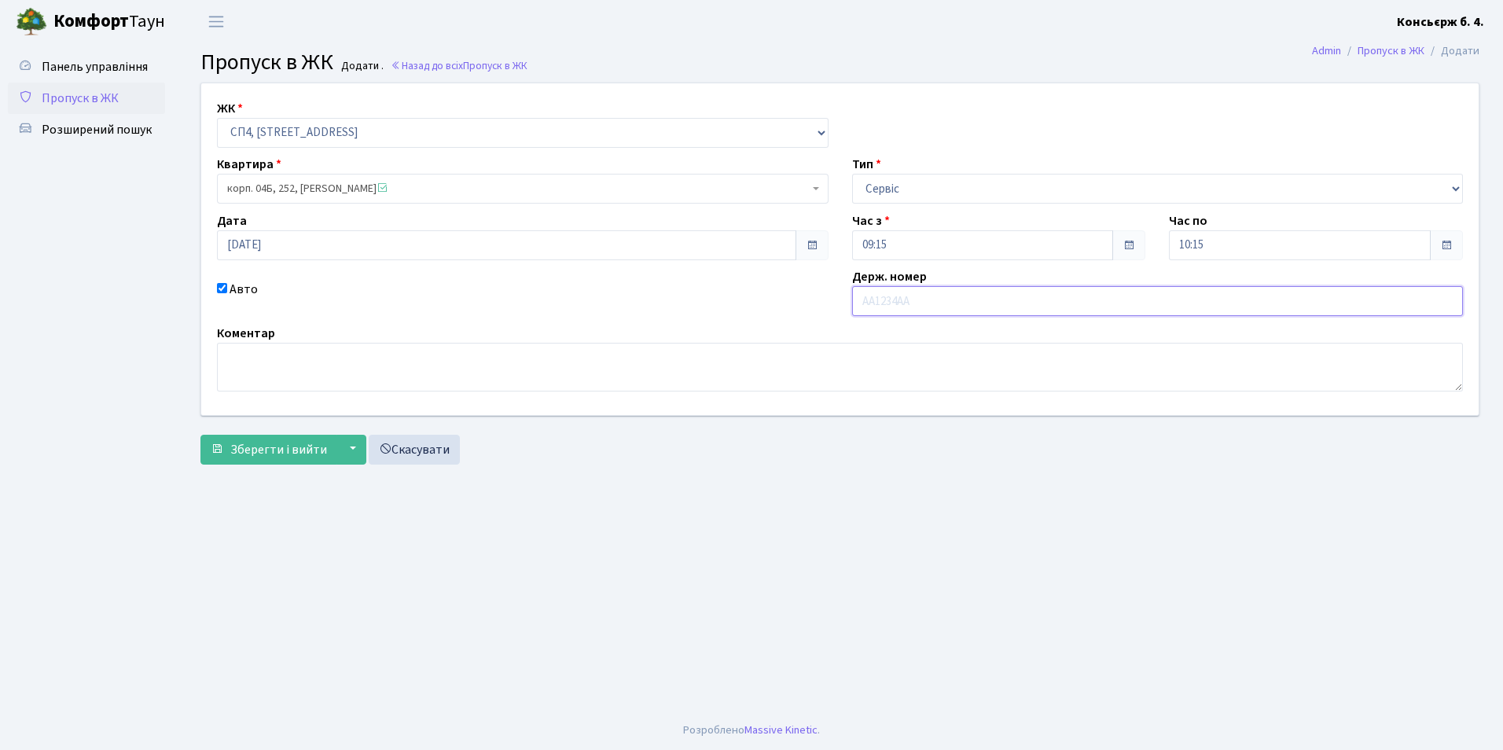
click at [916, 297] on input "text" at bounding box center [1158, 301] width 612 height 30
type input "АА9947НЕ"
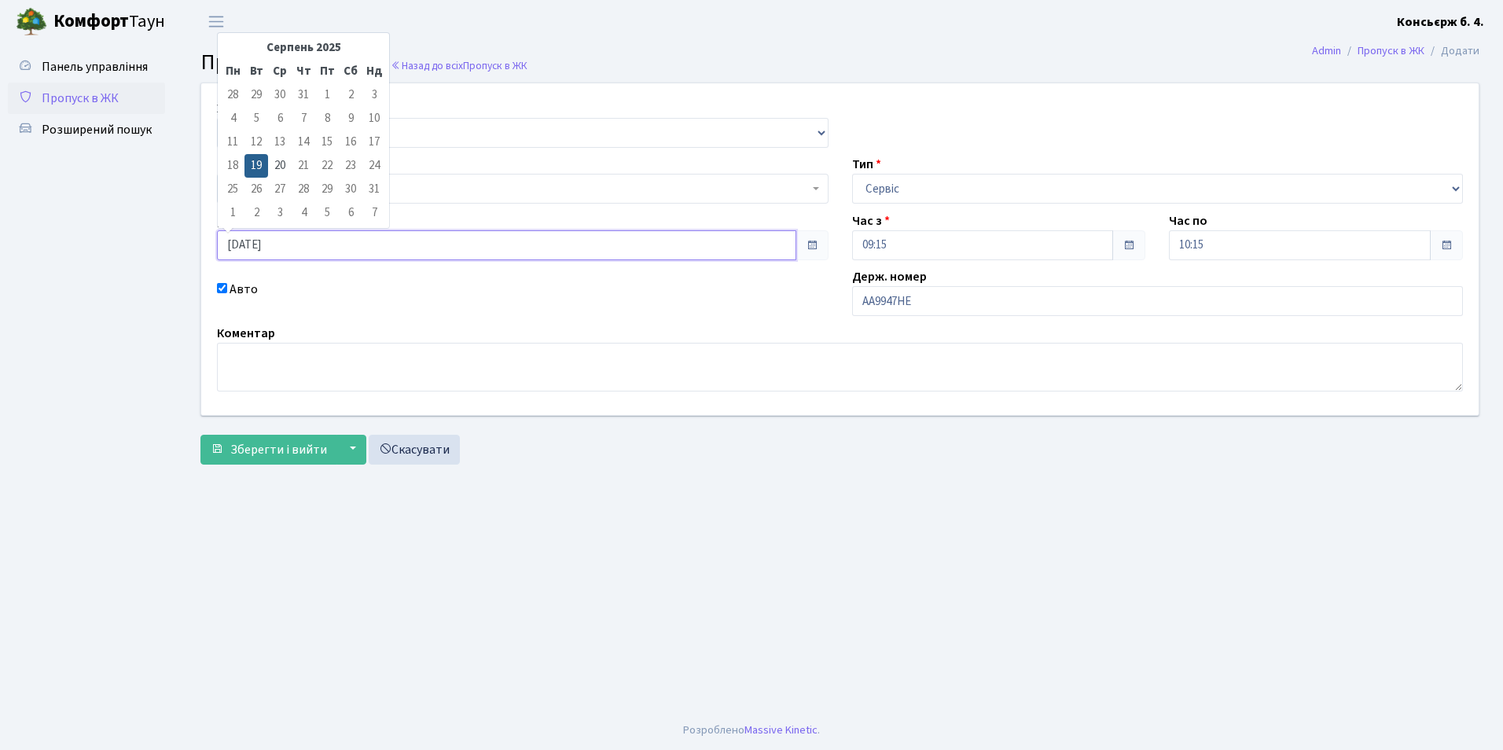
click at [314, 238] on input "19.08.2025" at bounding box center [506, 245] width 579 height 30
click at [282, 161] on td "20" at bounding box center [280, 166] width 24 height 24
type input "20.08.2025"
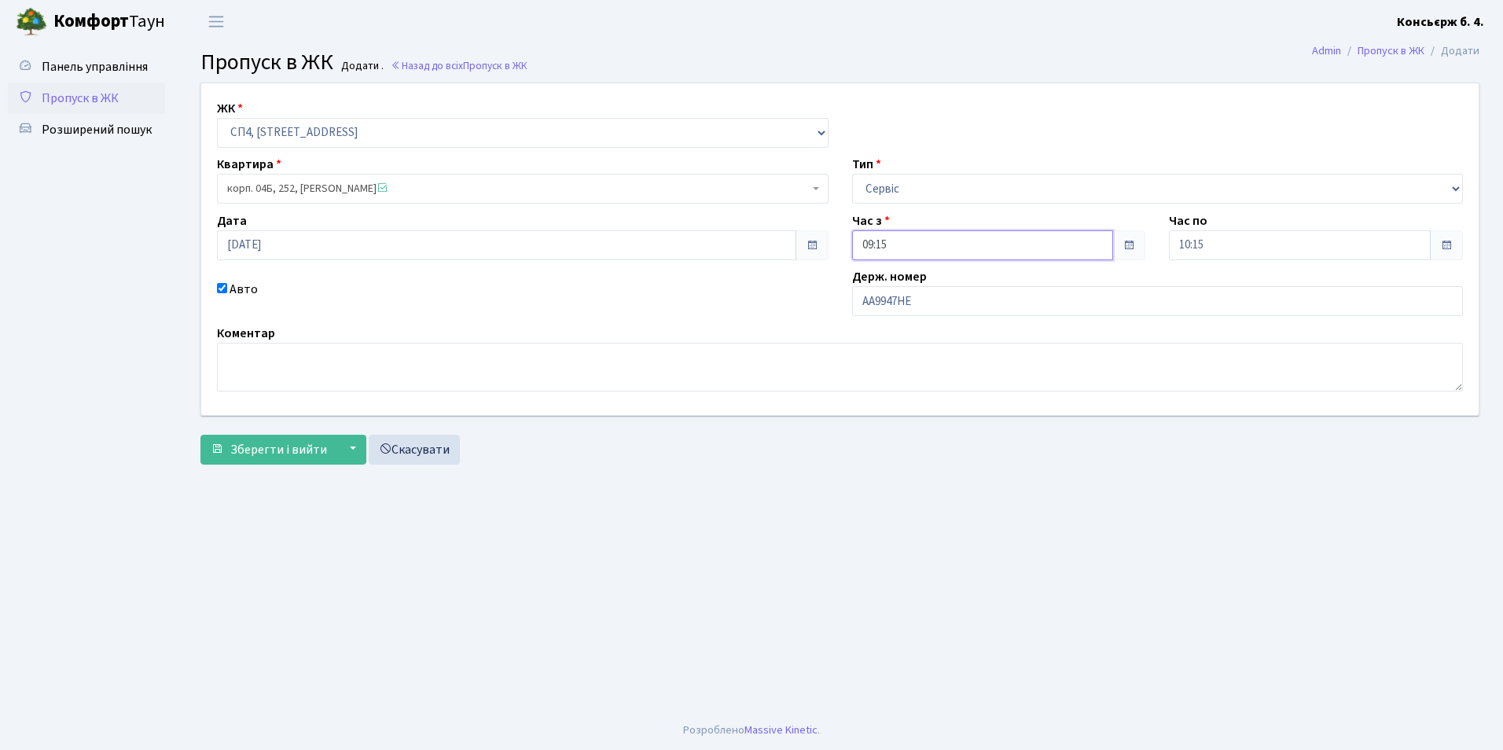
click at [1060, 252] on input "09:15" at bounding box center [983, 245] width 262 height 30
click at [900, 296] on icon at bounding box center [895, 299] width 42 height 42
click at [899, 422] on icon at bounding box center [895, 423] width 42 height 42
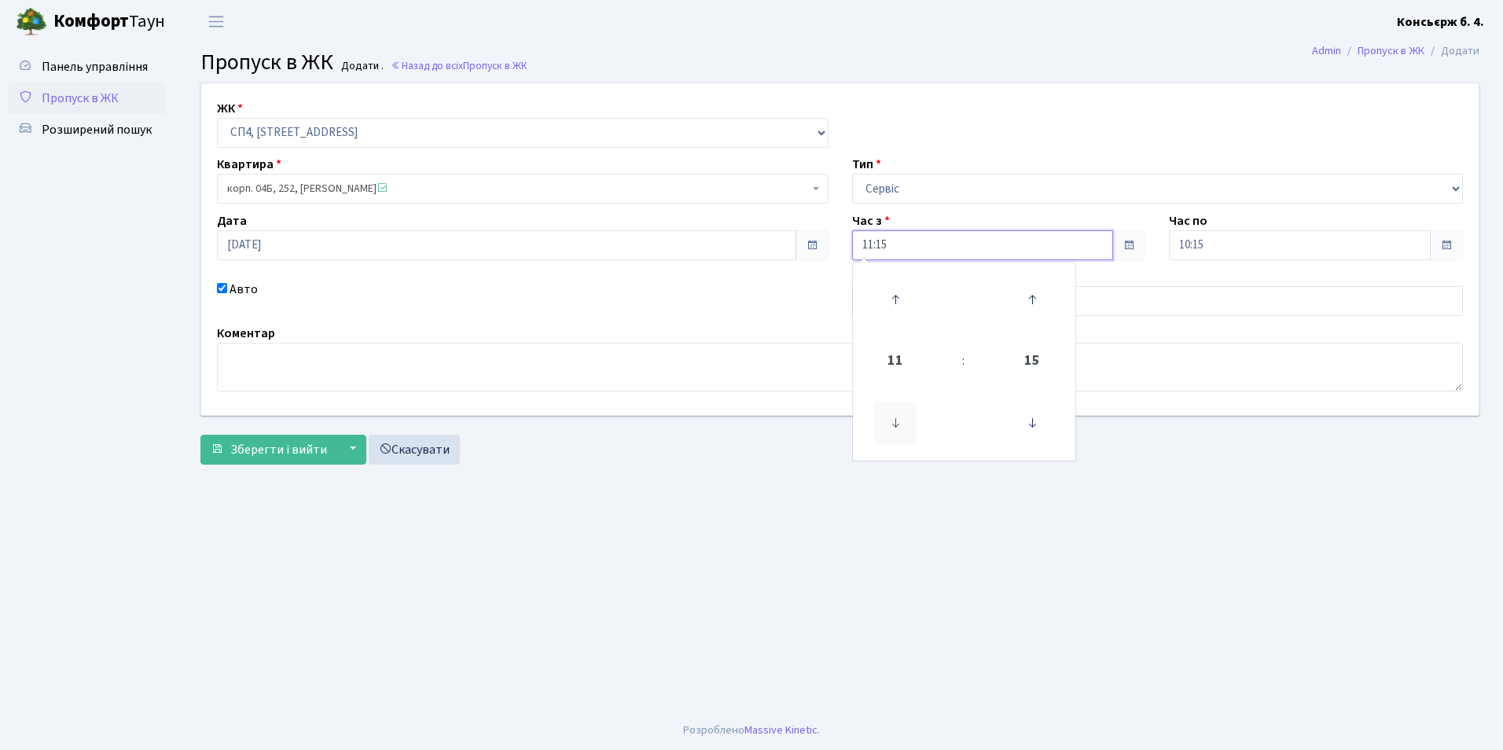
click at [899, 422] on icon at bounding box center [895, 423] width 42 height 42
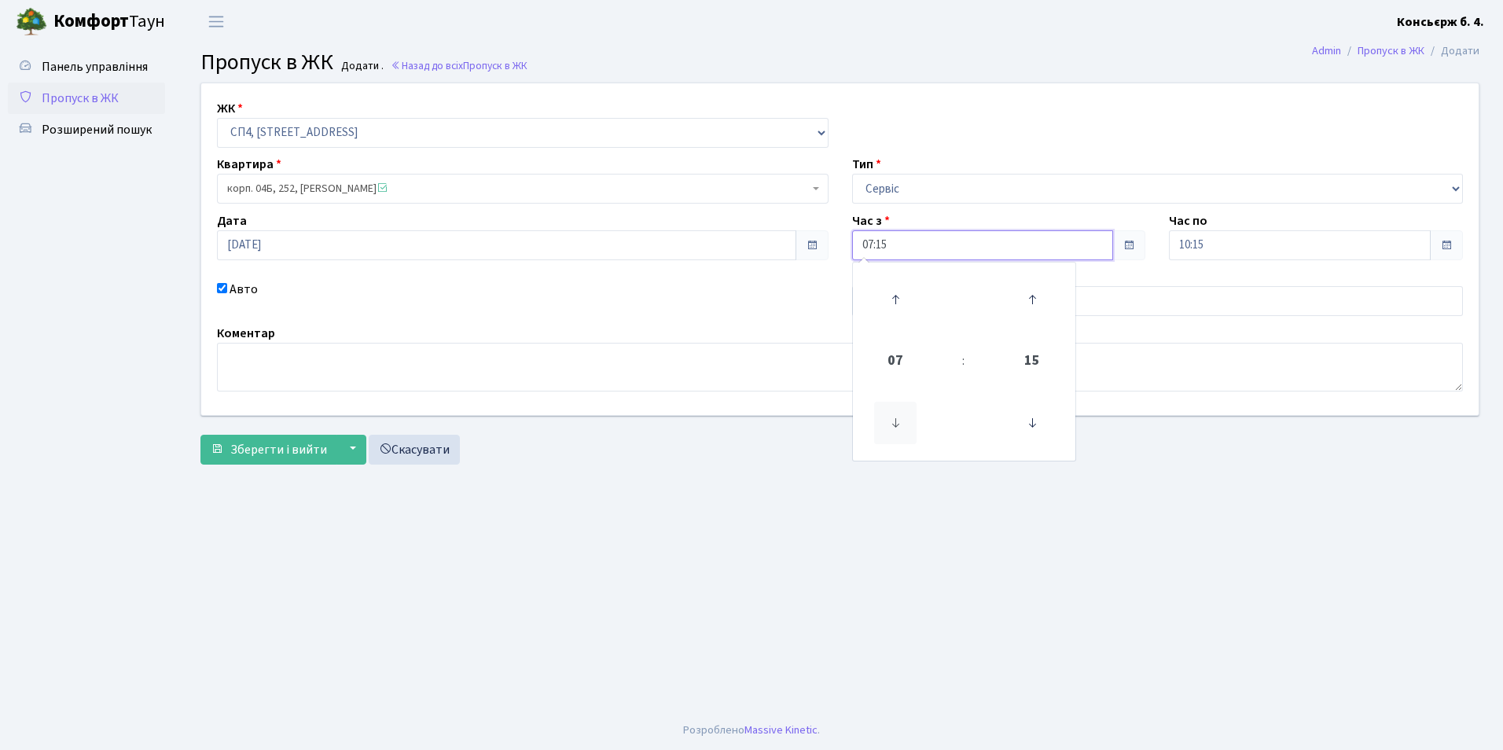
type input "06:15"
click at [1216, 590] on main "Admin Пропуск в ЖК Додати Пропуск в ЖК Додати . Назад до всіх Пропуск в ЖК ЖК -…" at bounding box center [840, 376] width 1326 height 667
click at [1447, 252] on span at bounding box center [1446, 245] width 33 height 30
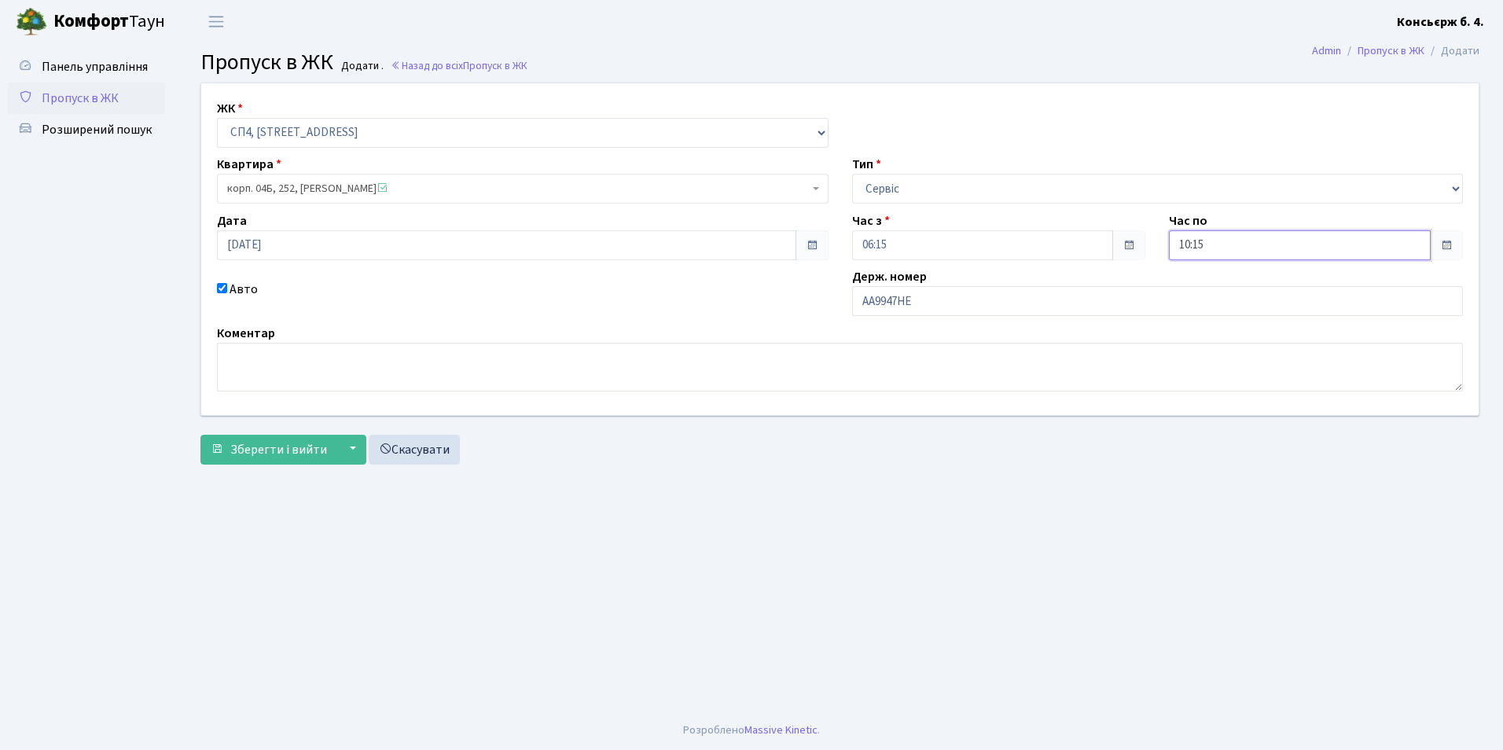
click at [1388, 250] on input "10:15" at bounding box center [1300, 245] width 262 height 30
click at [1220, 305] on icon at bounding box center [1213, 299] width 42 height 42
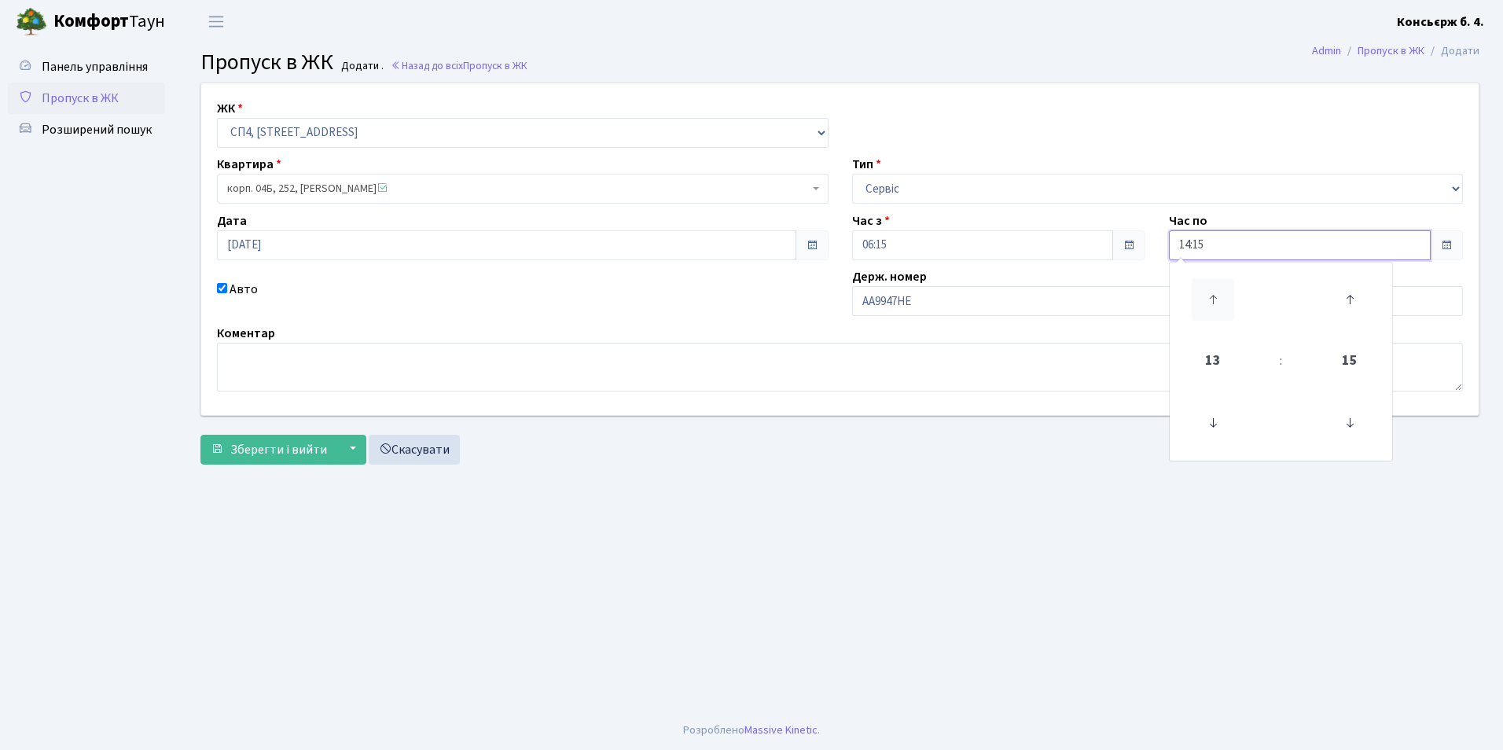
click at [1220, 305] on icon at bounding box center [1213, 299] width 42 height 42
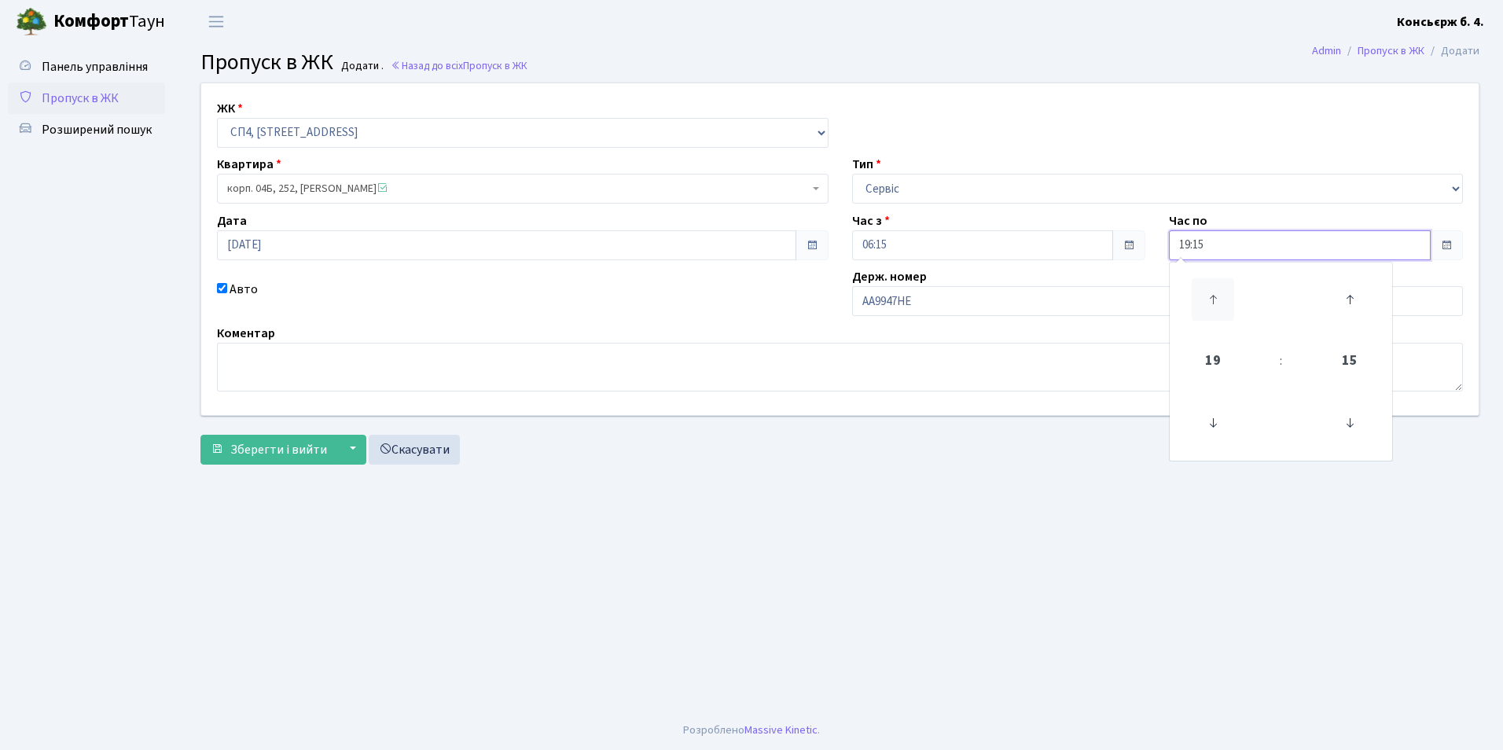
click at [1220, 305] on icon at bounding box center [1213, 299] width 42 height 42
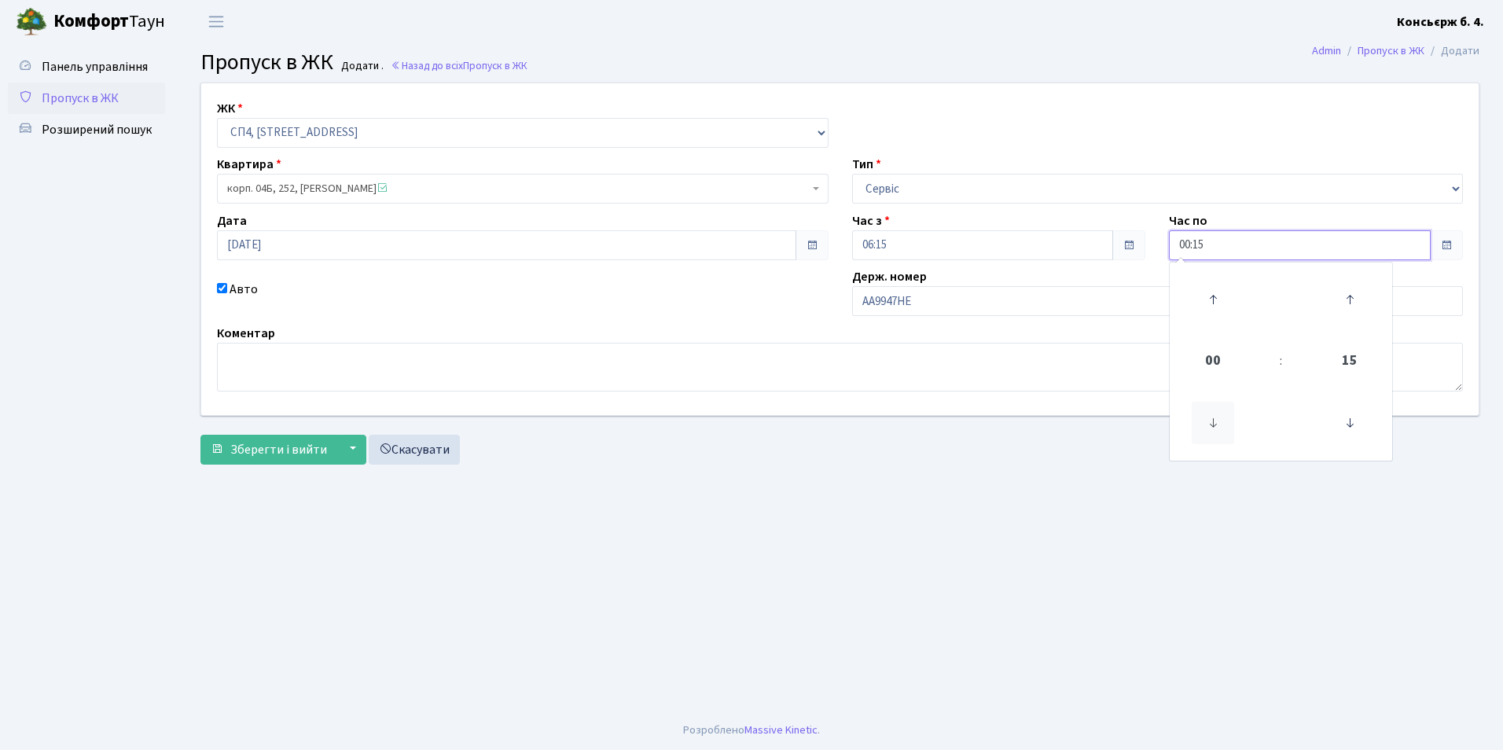
click at [1220, 417] on icon at bounding box center [1213, 423] width 42 height 42
type input "23:15"
click at [1182, 531] on main "Admin Пропуск в ЖК Додати Пропуск в ЖК Додати . Назад до всіх Пропуск в ЖК ЖК -…" at bounding box center [840, 376] width 1326 height 667
click at [777, 244] on input "20.08.2025" at bounding box center [506, 245] width 579 height 30
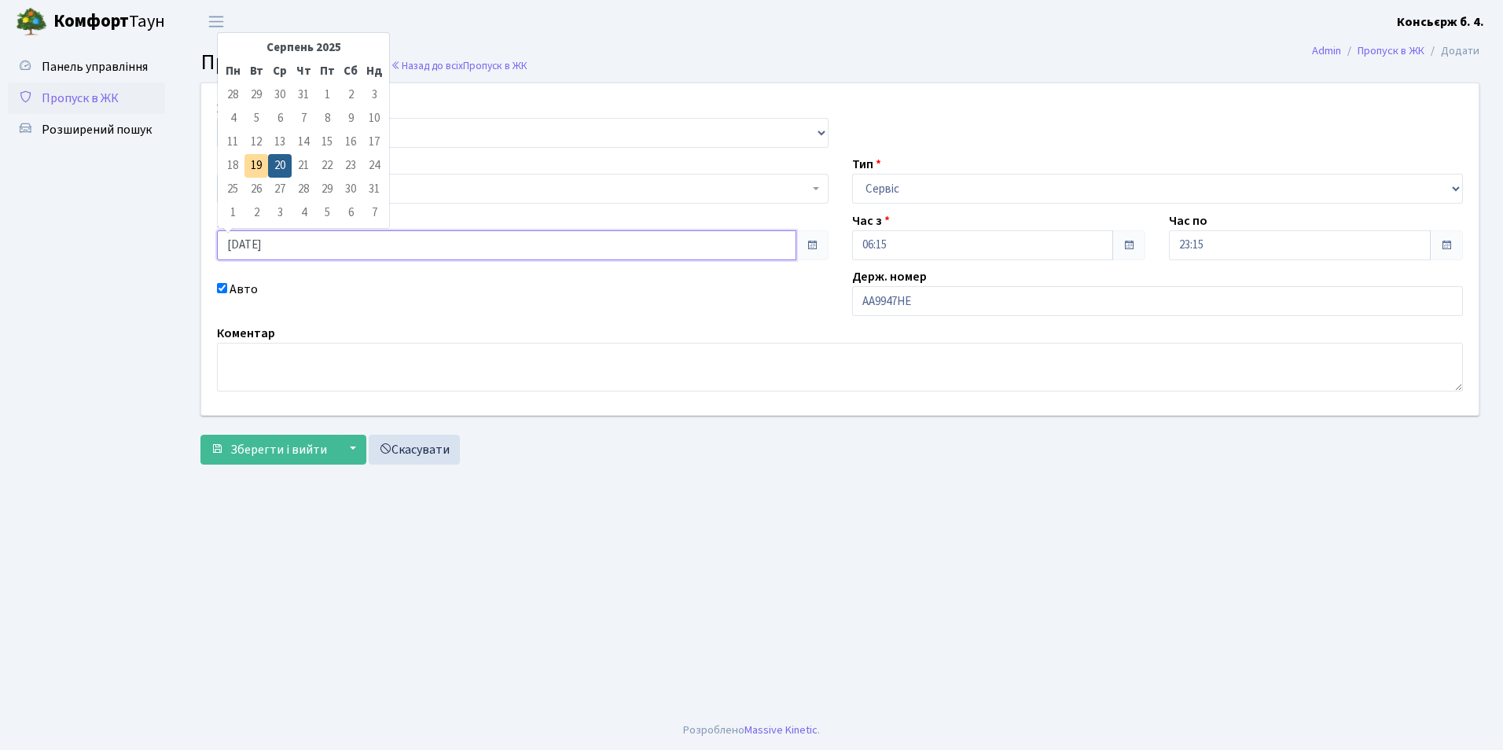
click at [777, 244] on input "20.08.2025" at bounding box center [506, 245] width 579 height 30
click at [263, 162] on td "19" at bounding box center [256, 166] width 24 height 24
click at [288, 236] on input "19.08.2025" at bounding box center [506, 245] width 579 height 30
click at [288, 164] on td "20" at bounding box center [280, 166] width 24 height 24
type input "20.08.2025"
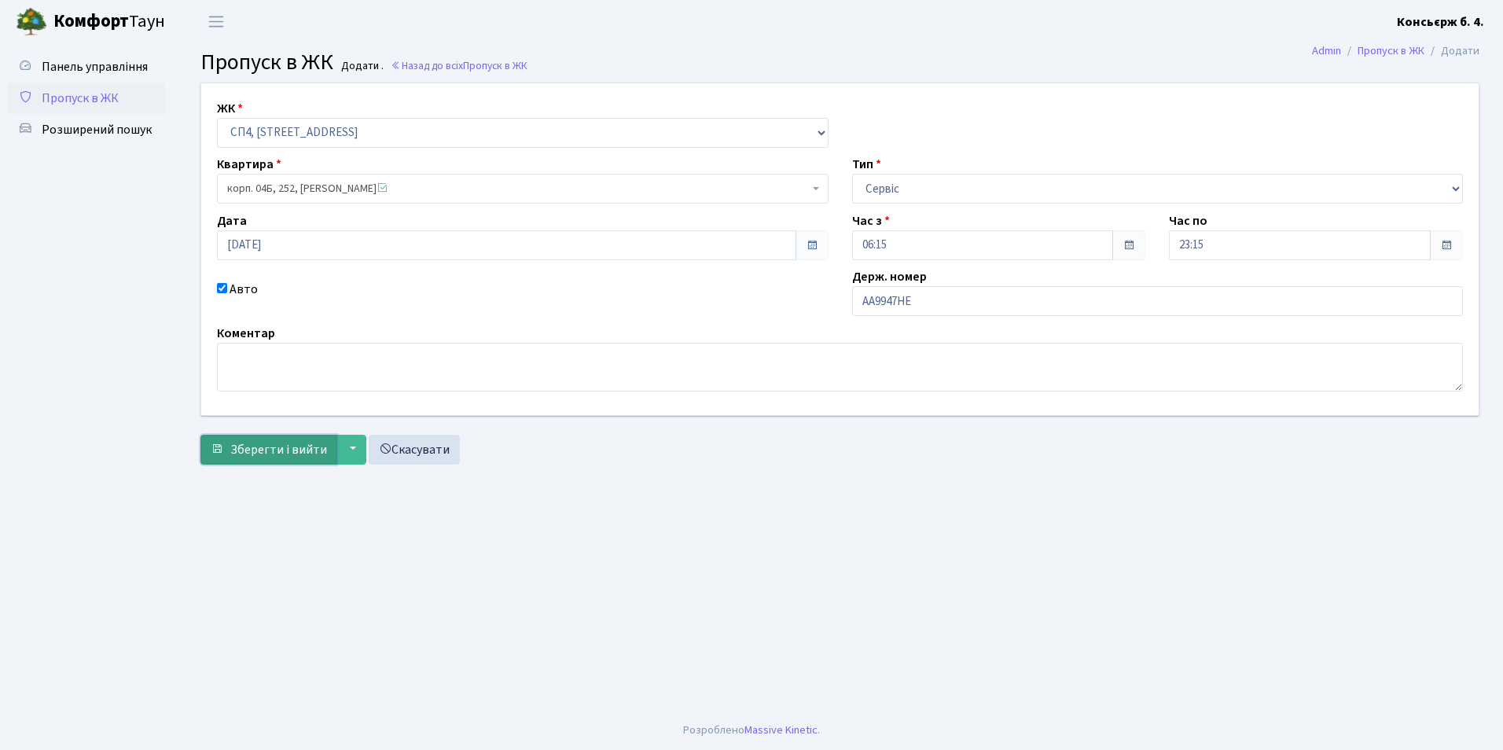
click at [273, 451] on span "Зберегти і вийти" at bounding box center [278, 449] width 97 height 17
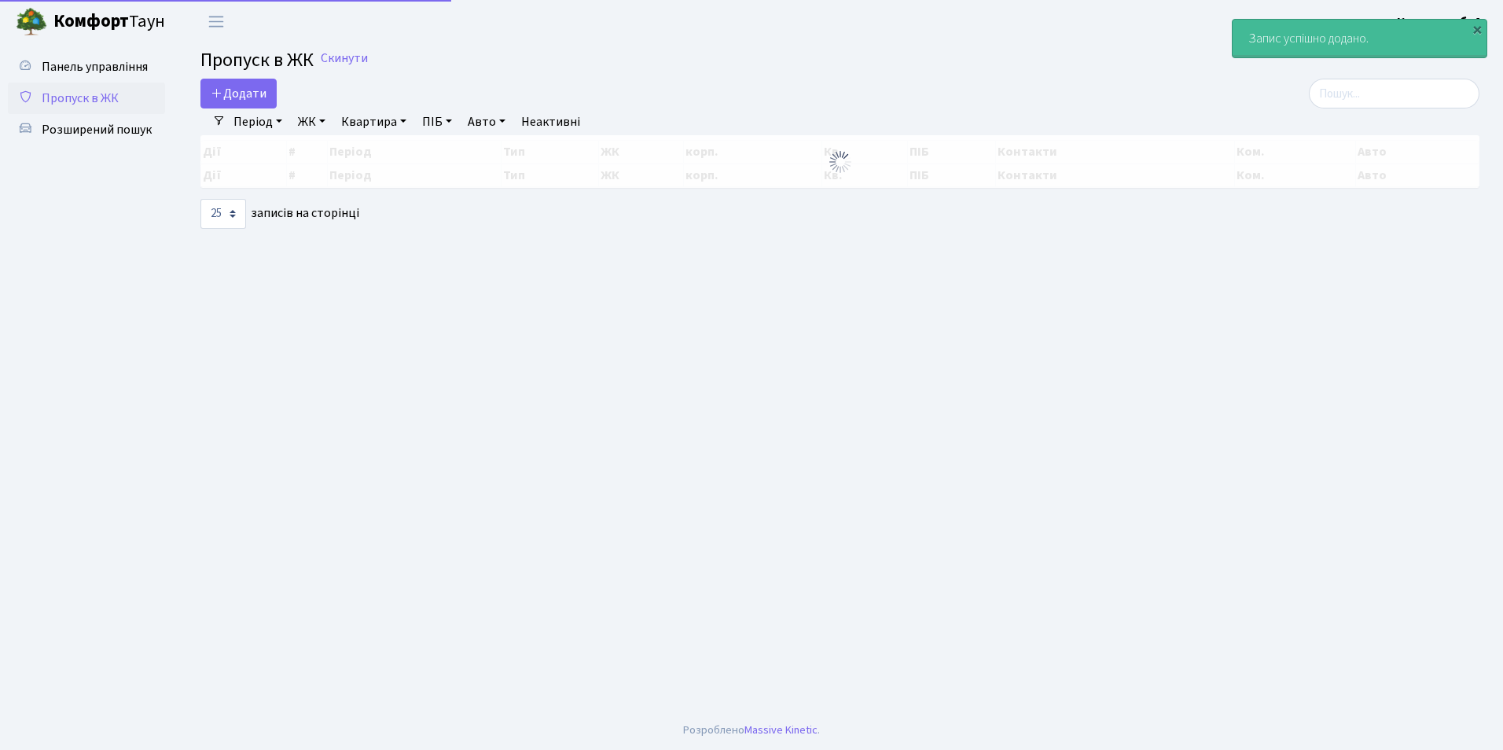
select select "25"
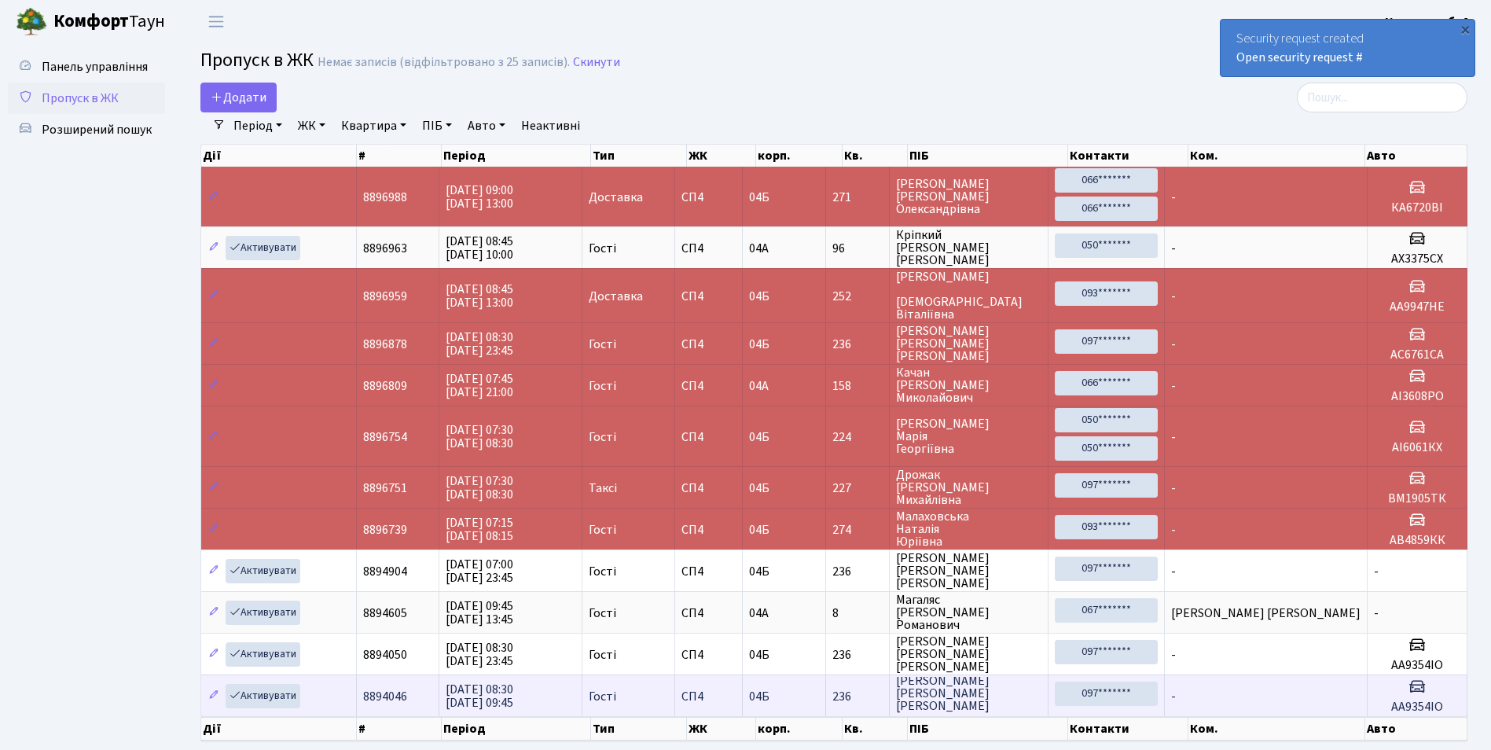
scroll to position [73, 0]
